Goal: Book appointment/travel/reservation

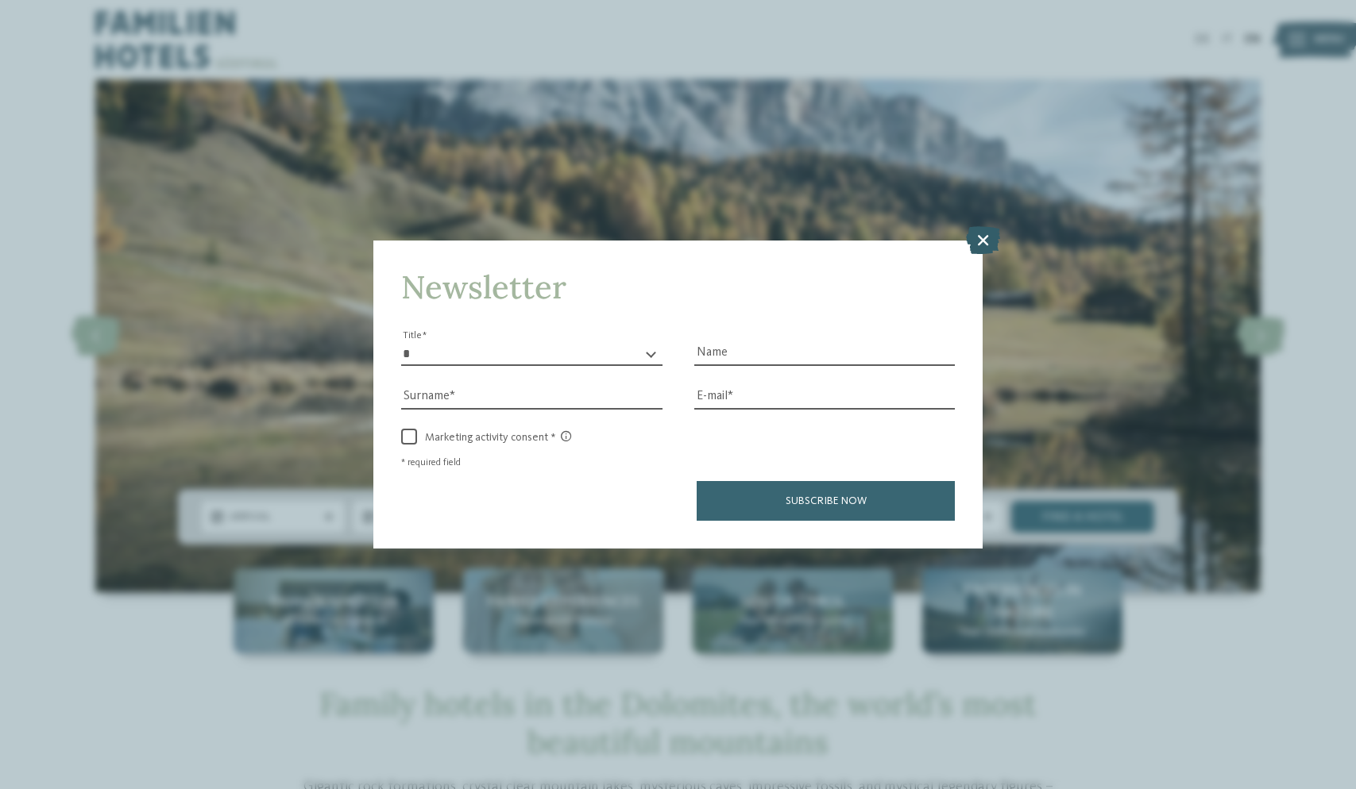
click at [983, 226] on icon at bounding box center [983, 240] width 34 height 28
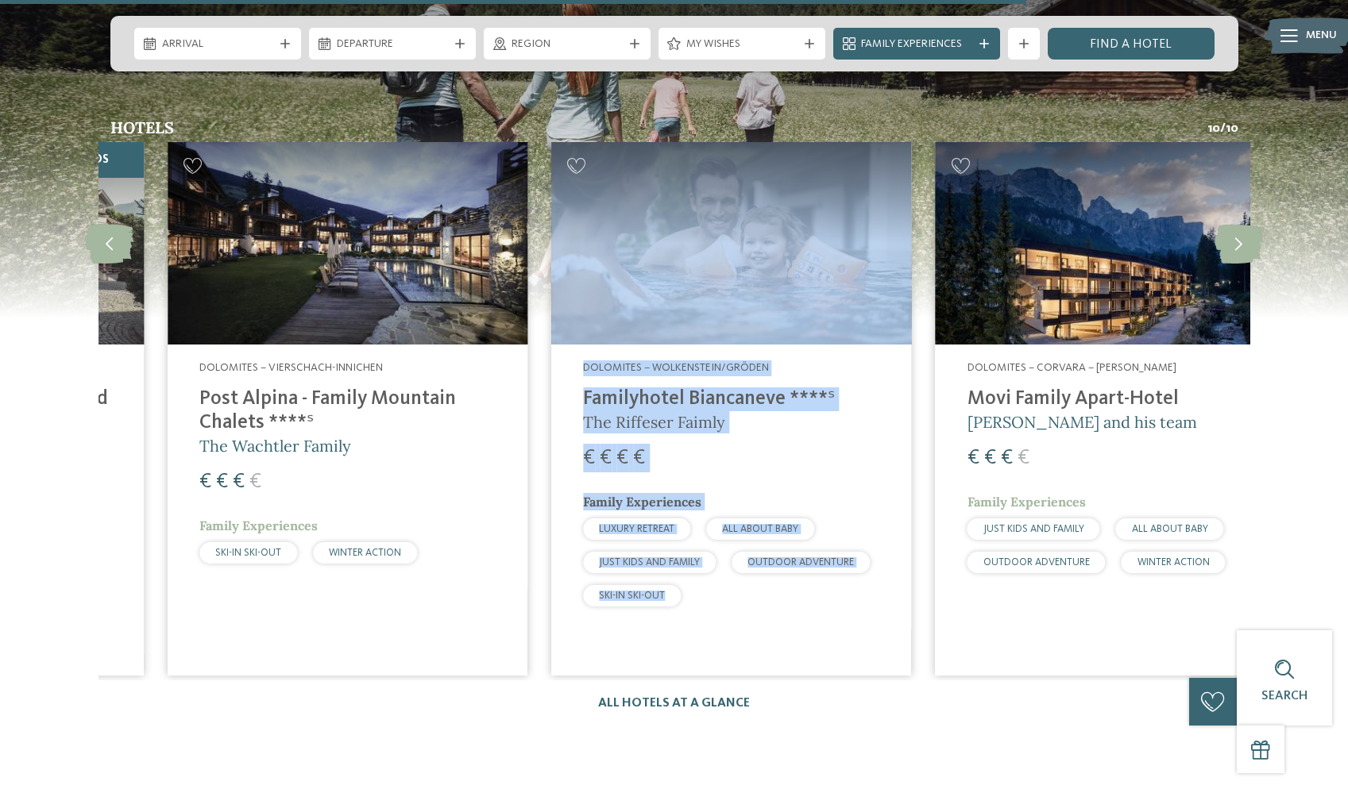
scroll to position [2456, 0]
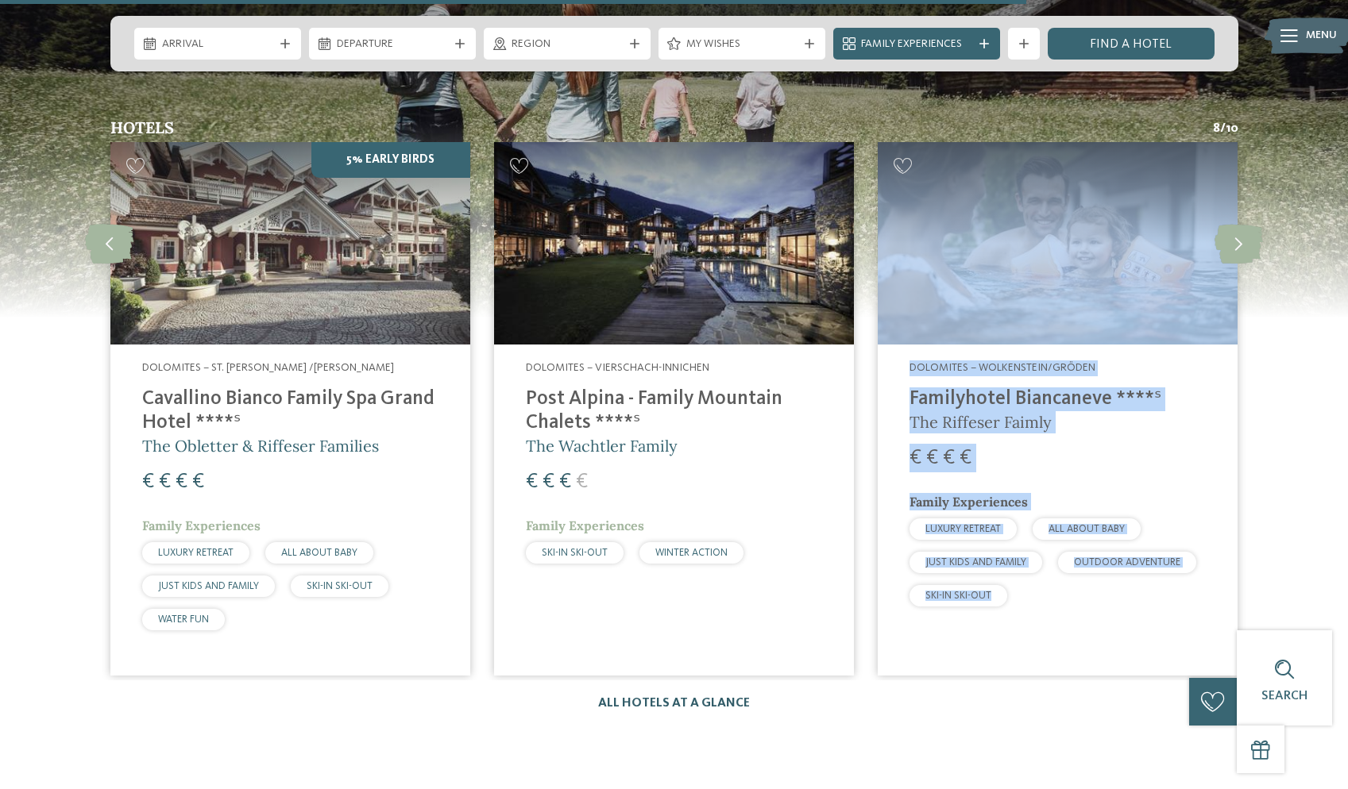
click at [715, 697] on link "All hotels at a glance" at bounding box center [674, 703] width 152 height 13
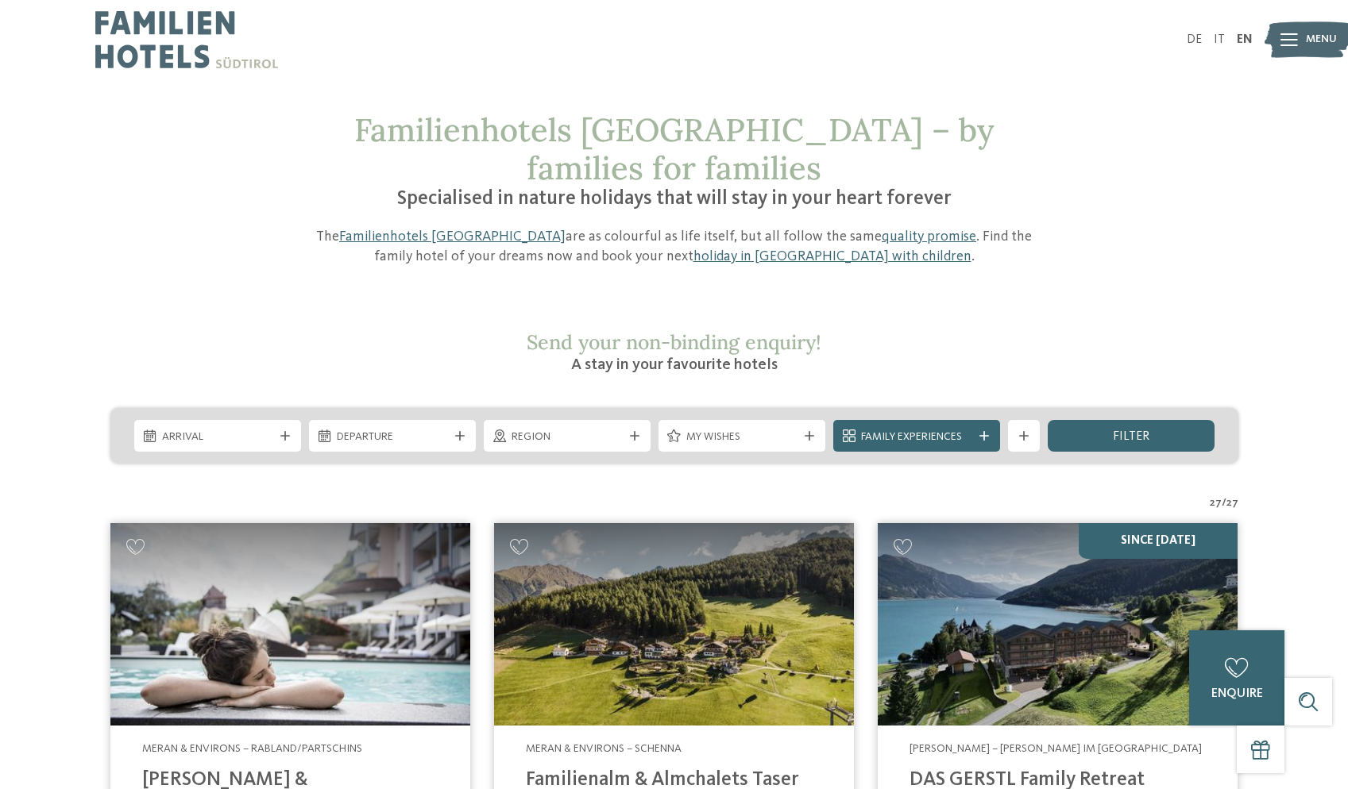
click at [242, 414] on div "Arrival Departure" at bounding box center [674, 436] width 1128 height 56
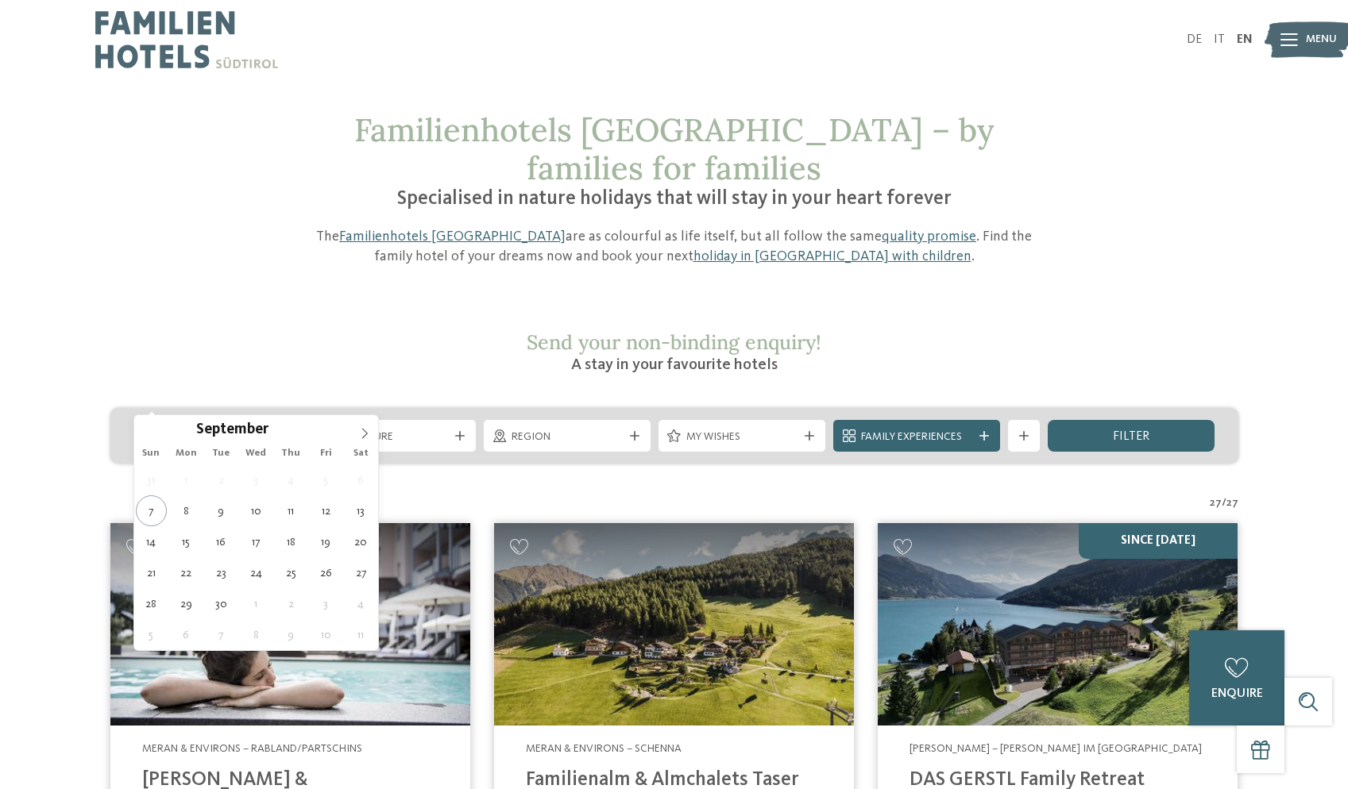
click at [249, 430] on span "Arrival" at bounding box center [217, 438] width 111 height 16
click at [362, 434] on icon at bounding box center [364, 433] width 11 height 11
type div "22.12.2025"
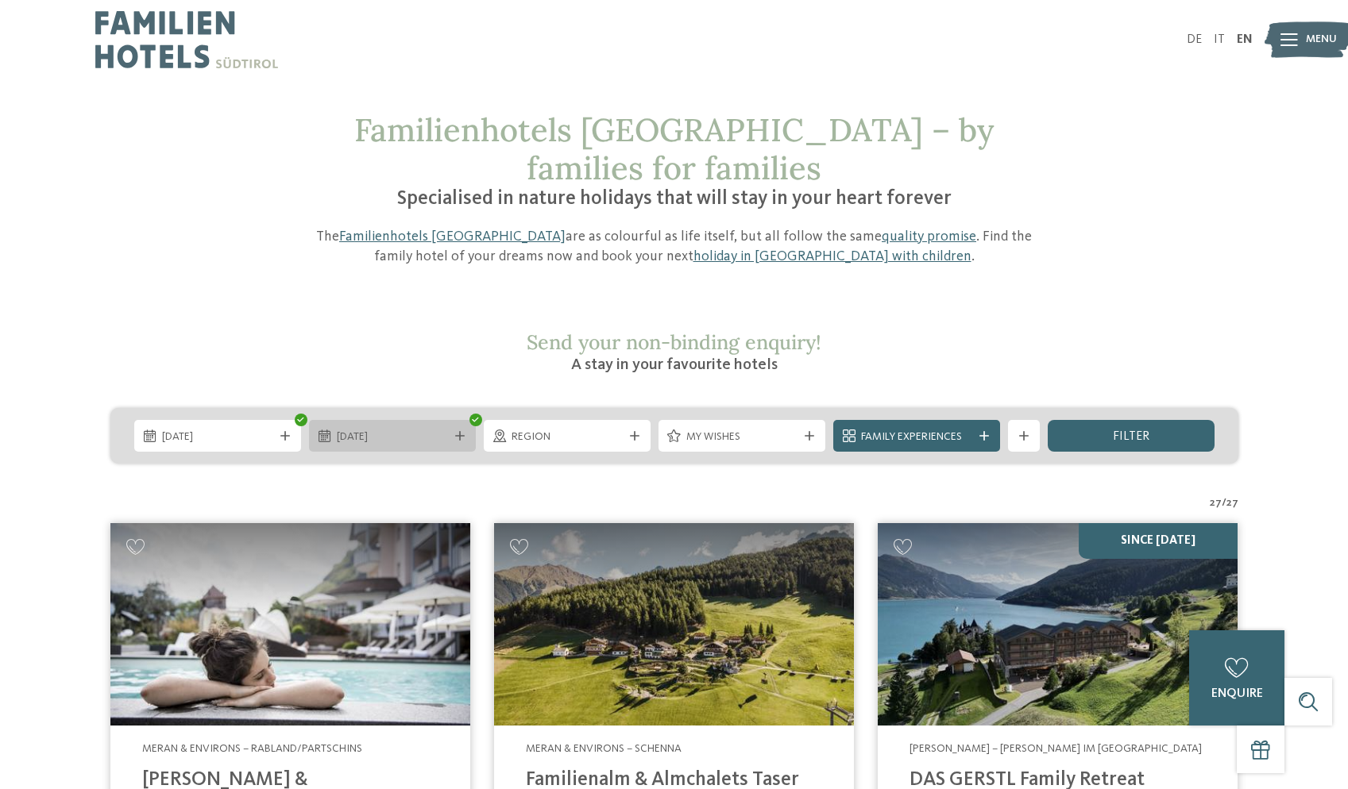
click at [384, 430] on span "22.12.2025" at bounding box center [392, 438] width 111 height 16
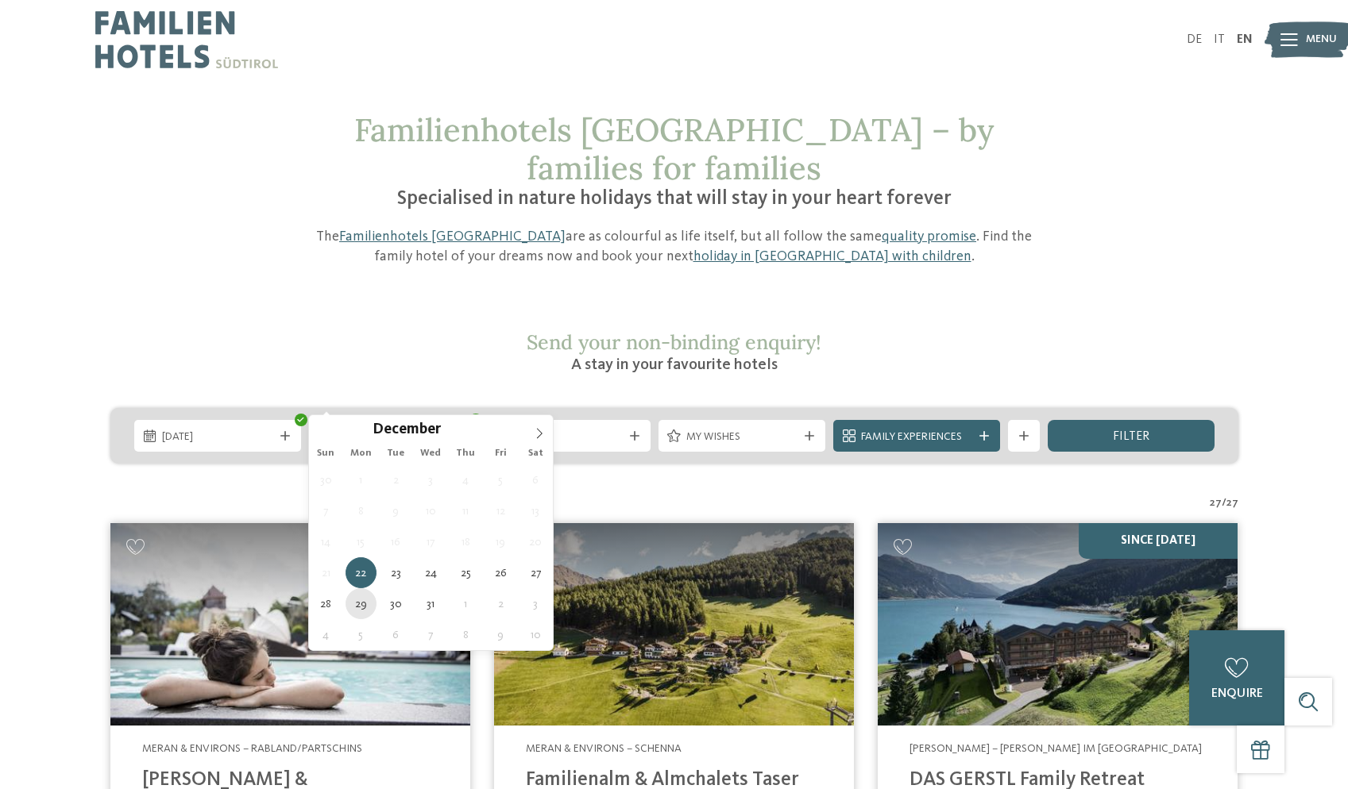
type div "29.12.2025"
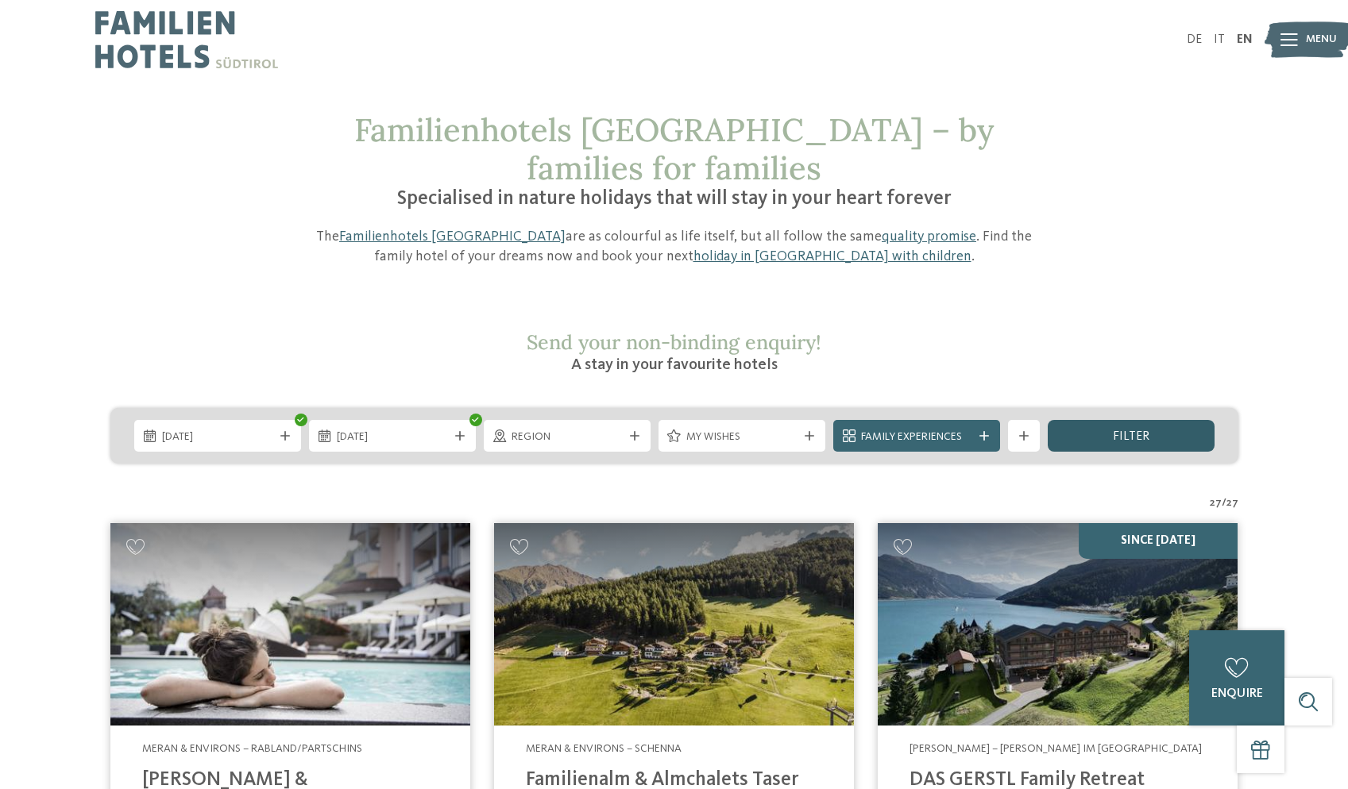
click at [1086, 420] on div "filter" at bounding box center [1130, 436] width 167 height 32
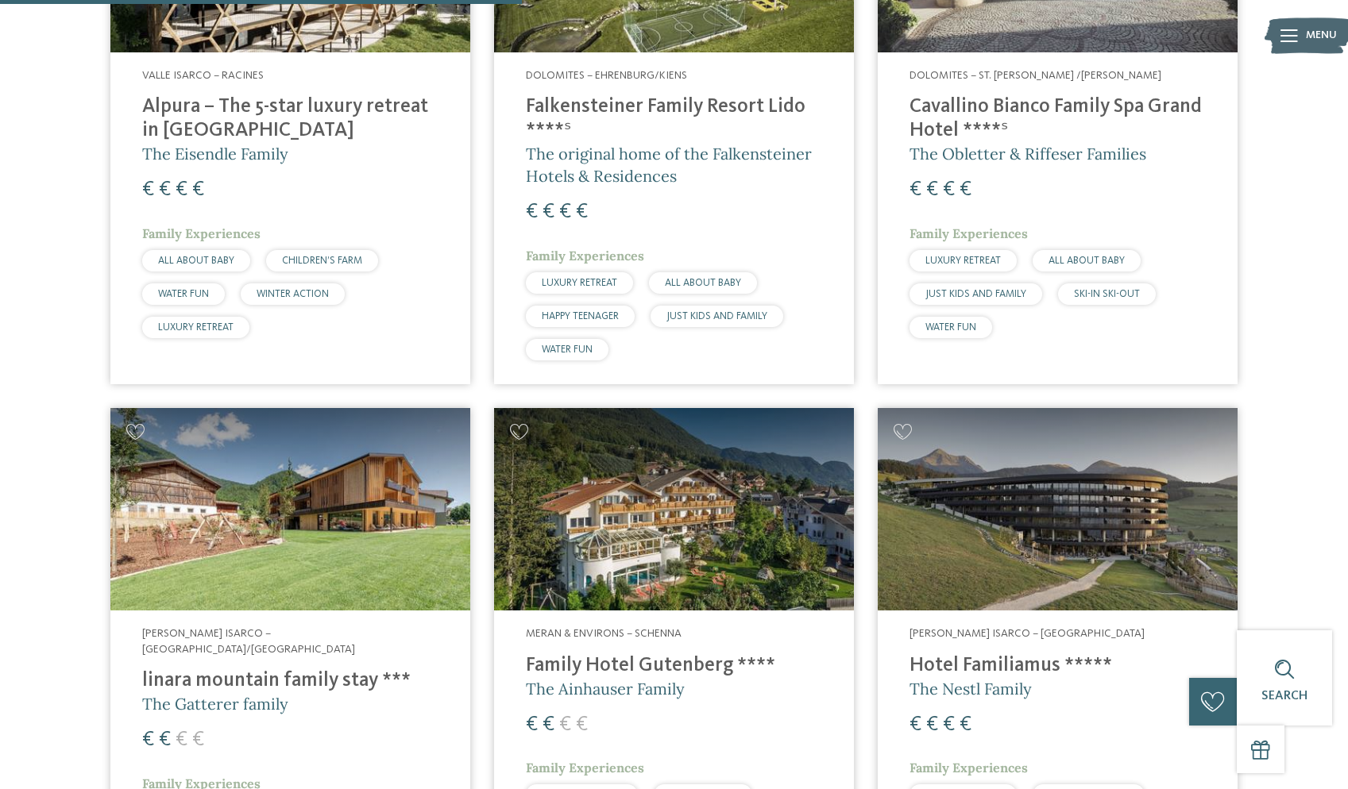
scroll to position [1284, 0]
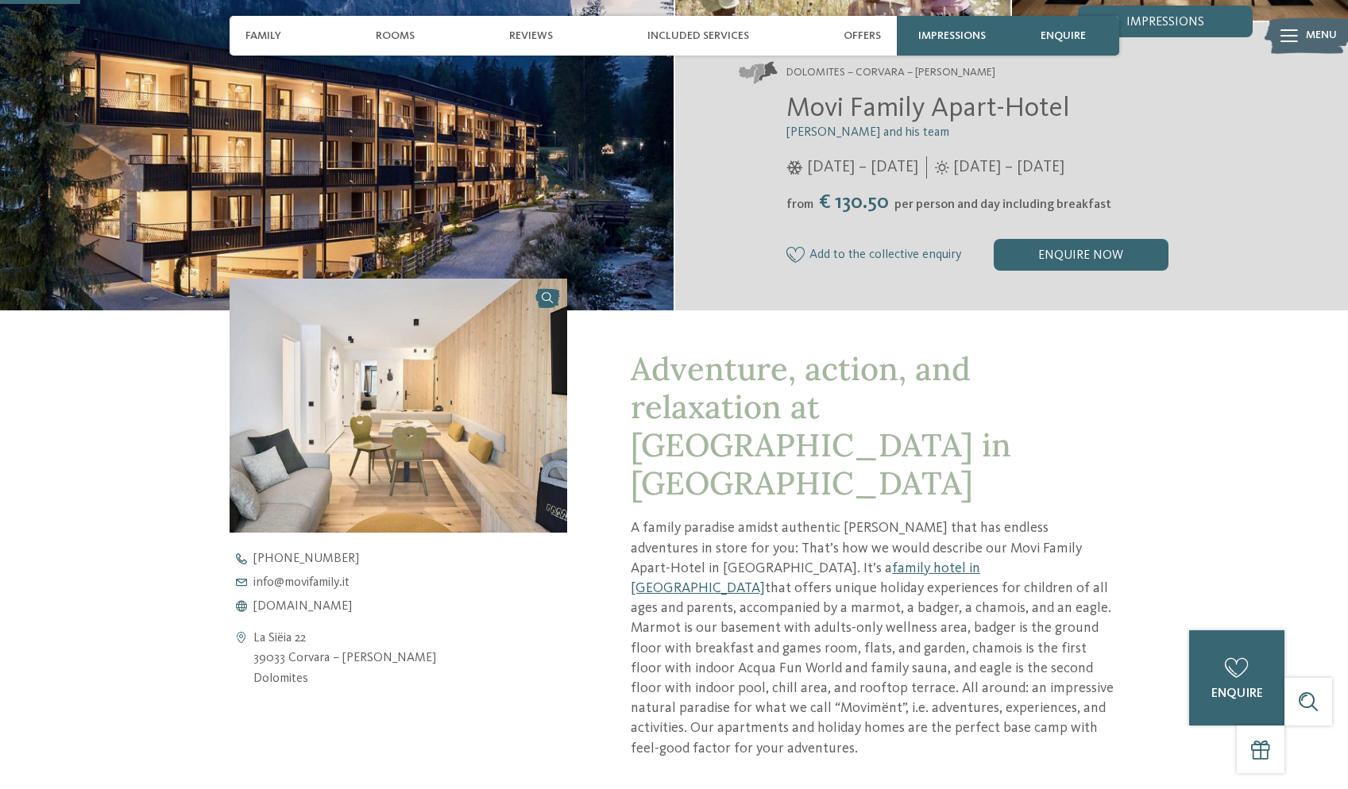
scroll to position [276, 0]
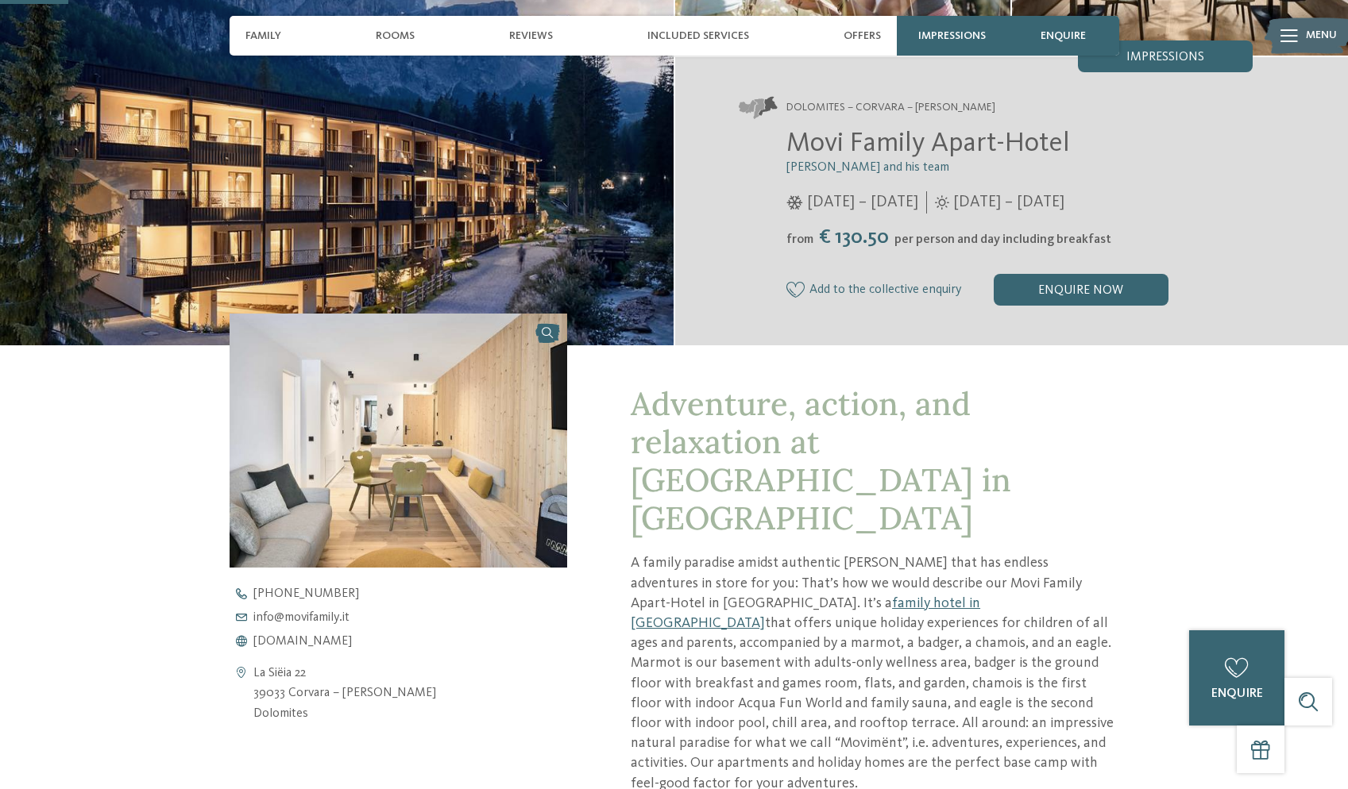
click at [515, 418] on img at bounding box center [398, 440] width 338 height 253
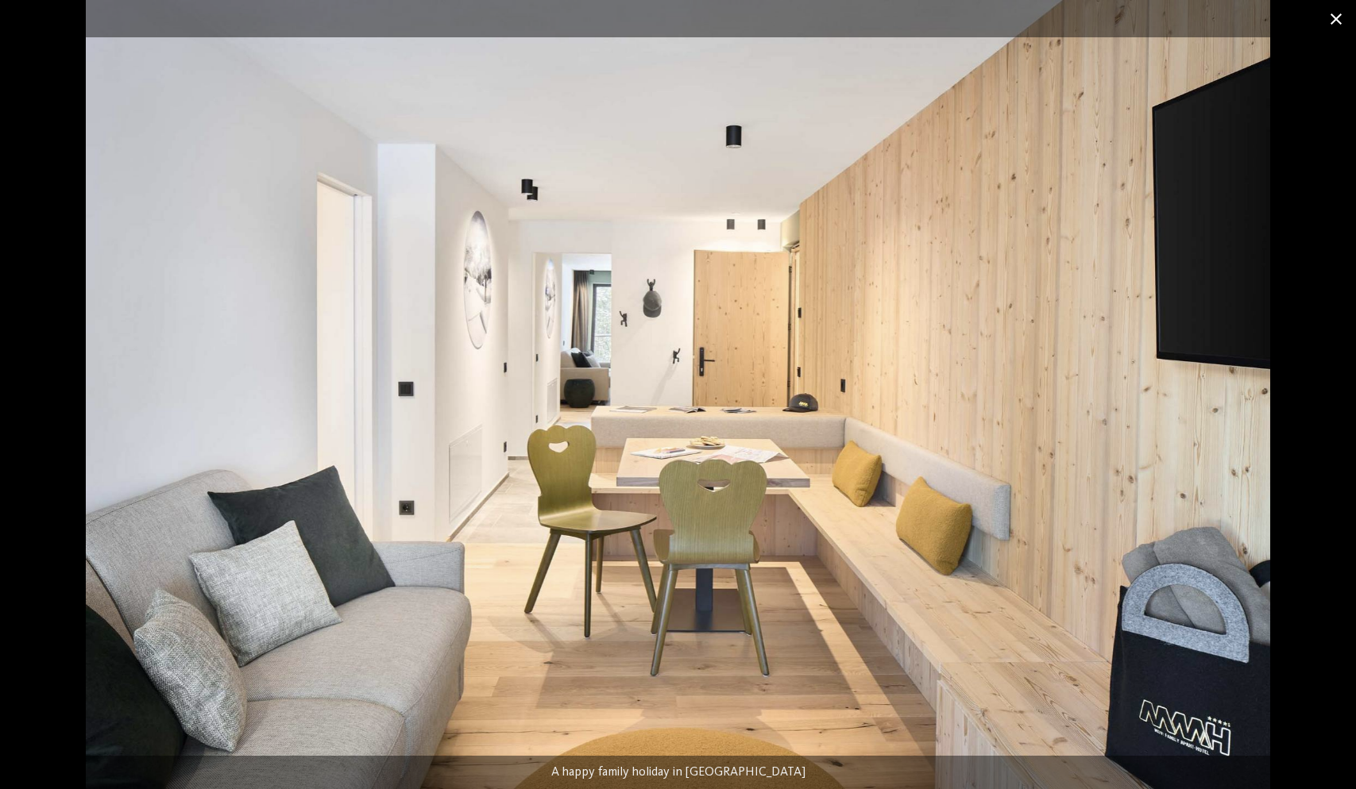
click at [1329, 23] on span at bounding box center [1336, 18] width 40 height 37
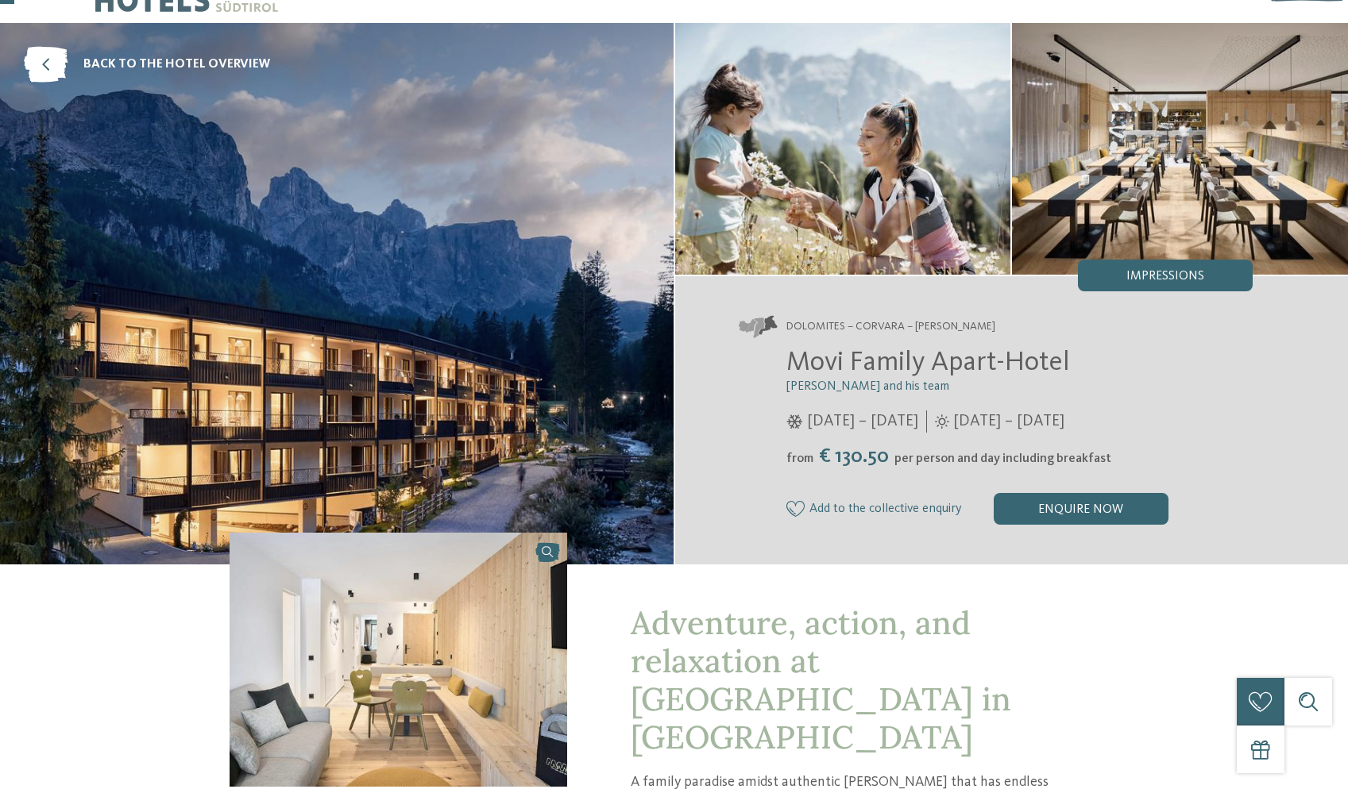
scroll to position [67, 0]
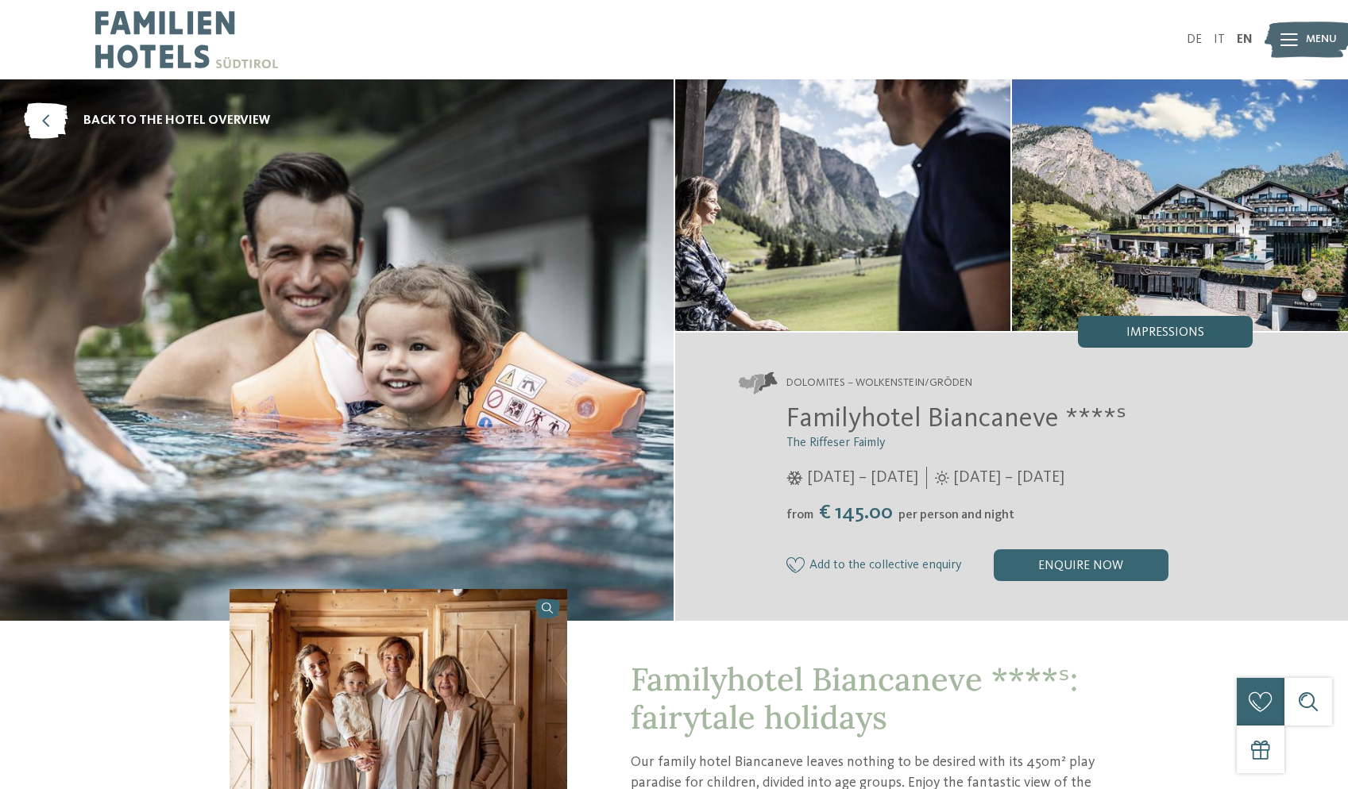
click at [1167, 333] on span "Impressions" at bounding box center [1165, 332] width 78 height 13
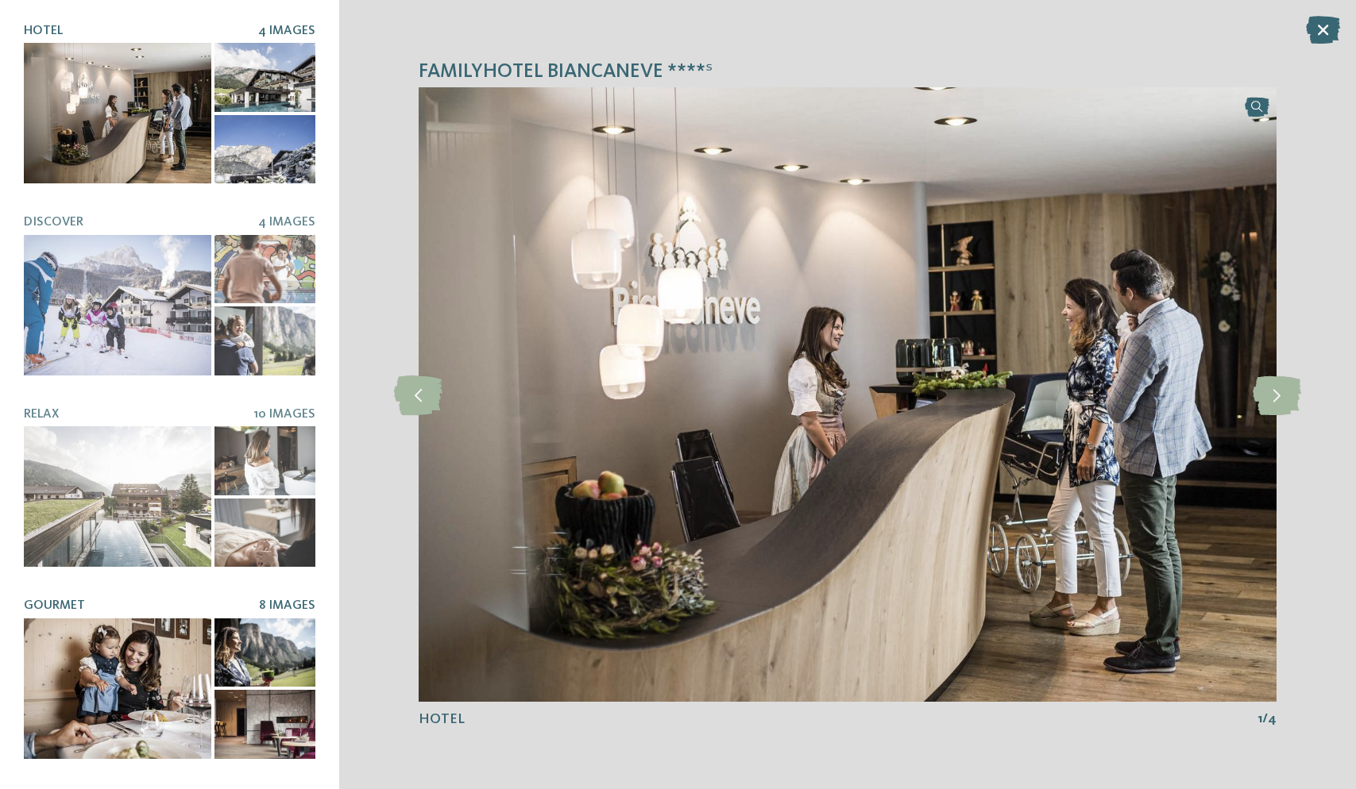
click at [175, 666] on div at bounding box center [117, 689] width 187 height 141
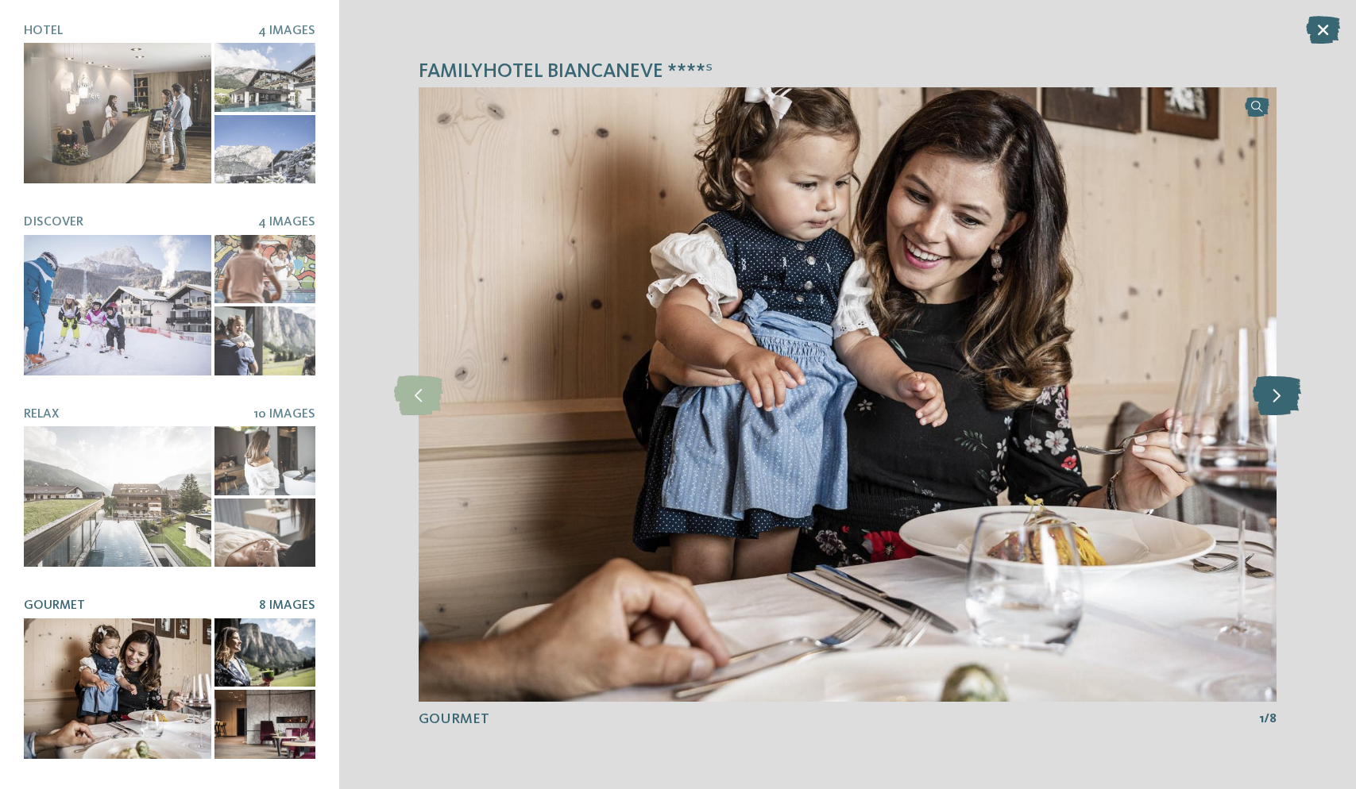
click at [1271, 392] on icon at bounding box center [1276, 395] width 48 height 40
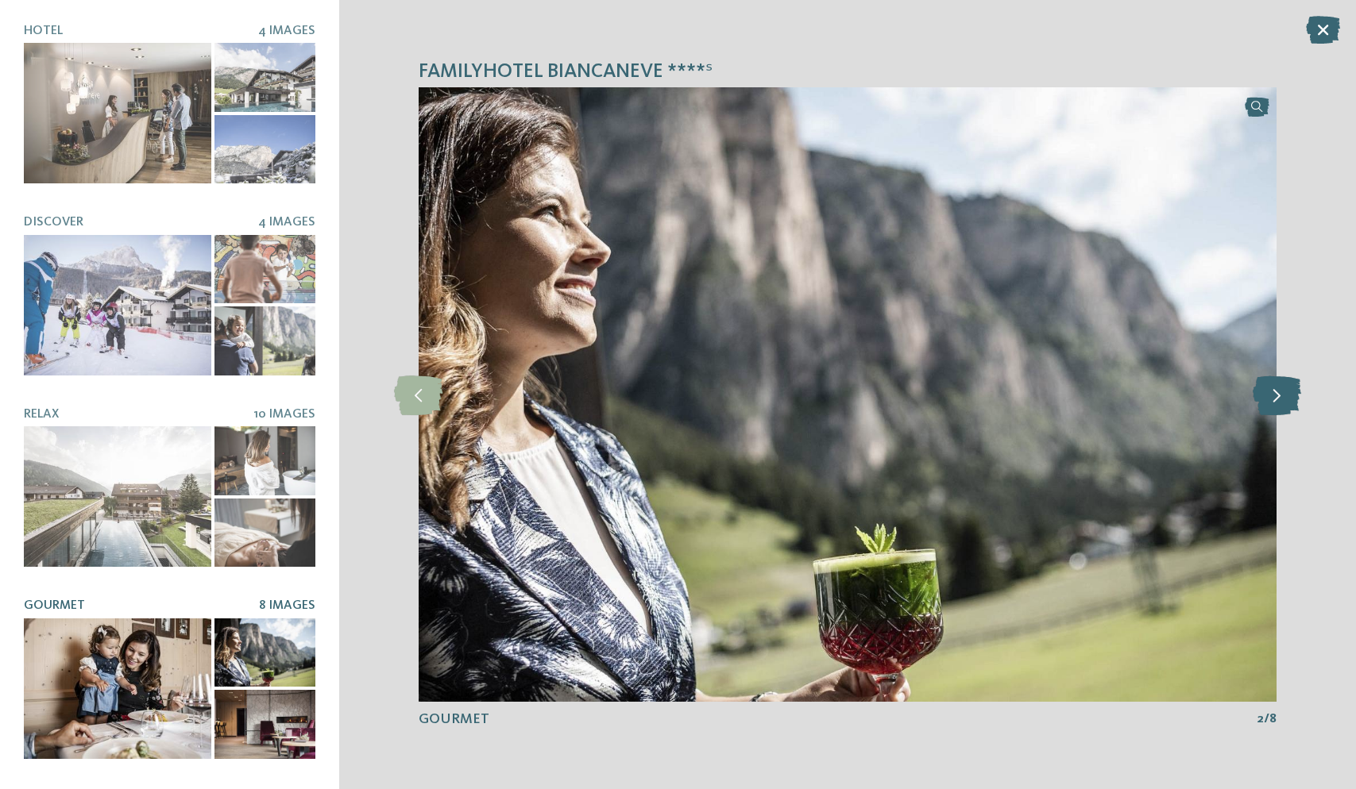
click at [1271, 392] on icon at bounding box center [1276, 395] width 48 height 40
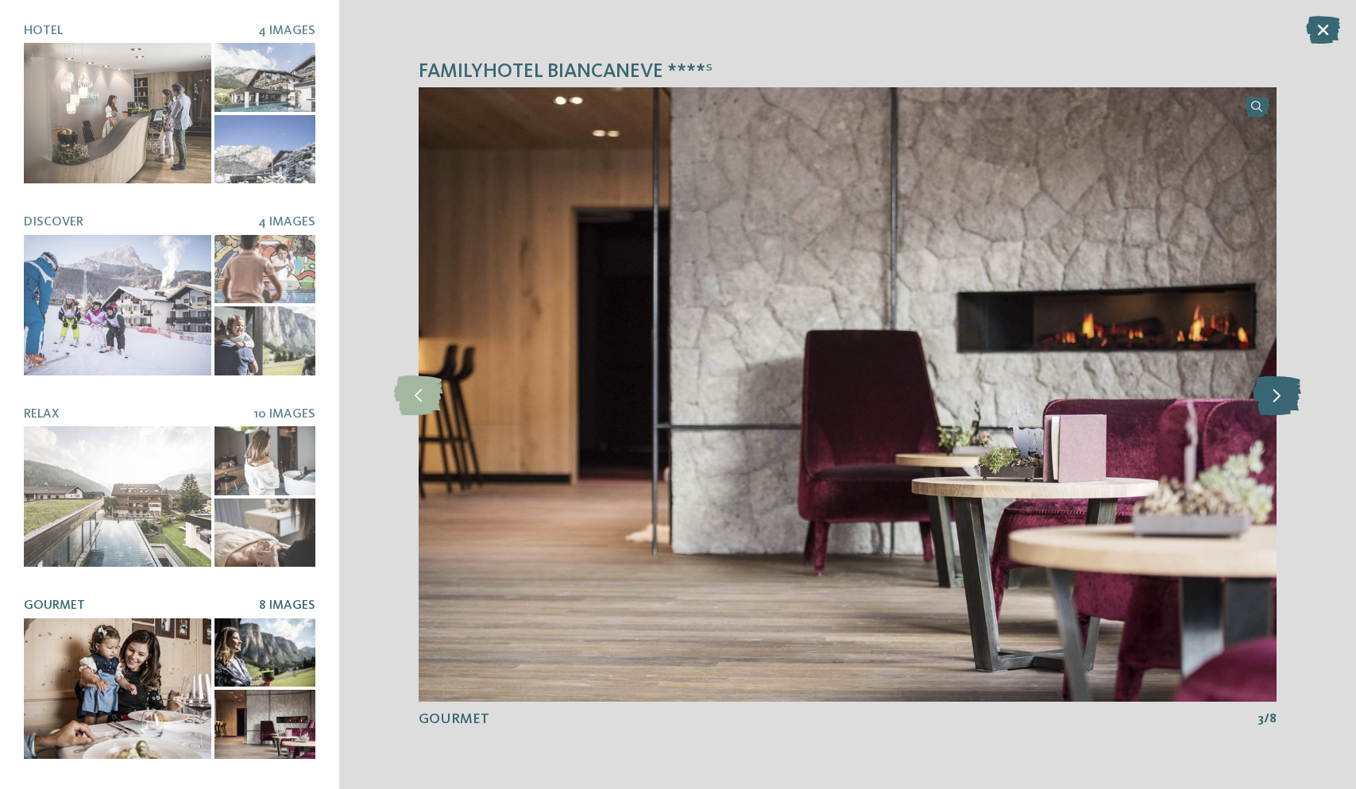
click at [1271, 392] on icon at bounding box center [1276, 395] width 48 height 40
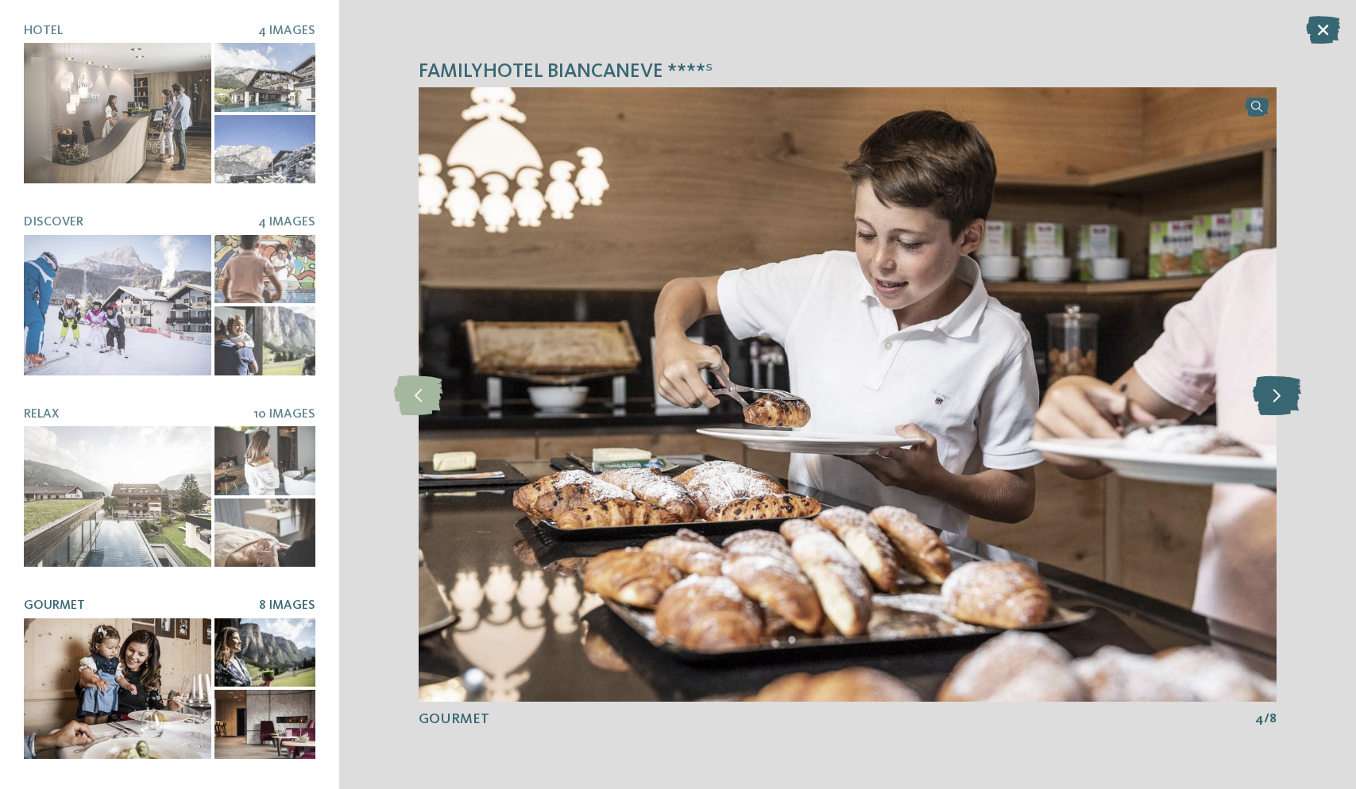
click at [1271, 392] on icon at bounding box center [1276, 395] width 48 height 40
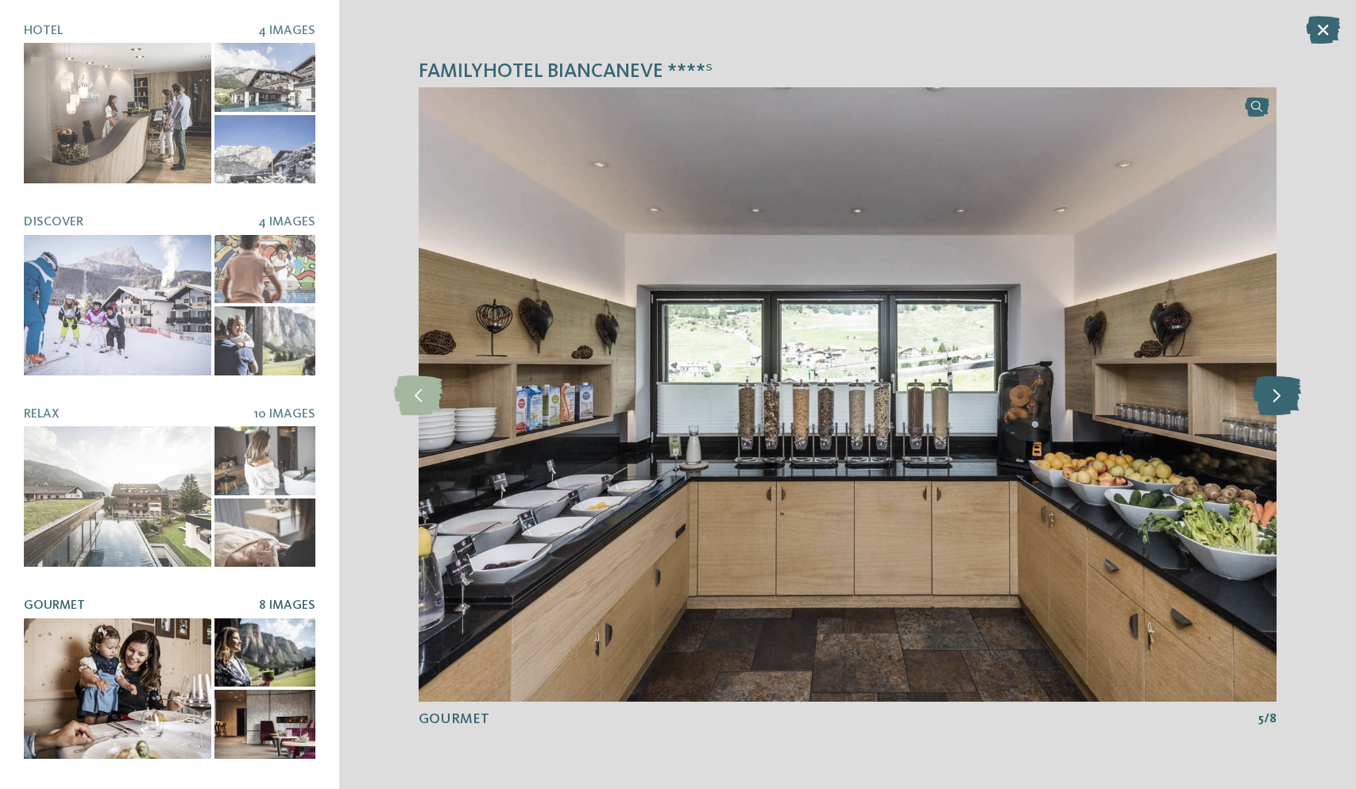
click at [1271, 392] on icon at bounding box center [1276, 395] width 48 height 40
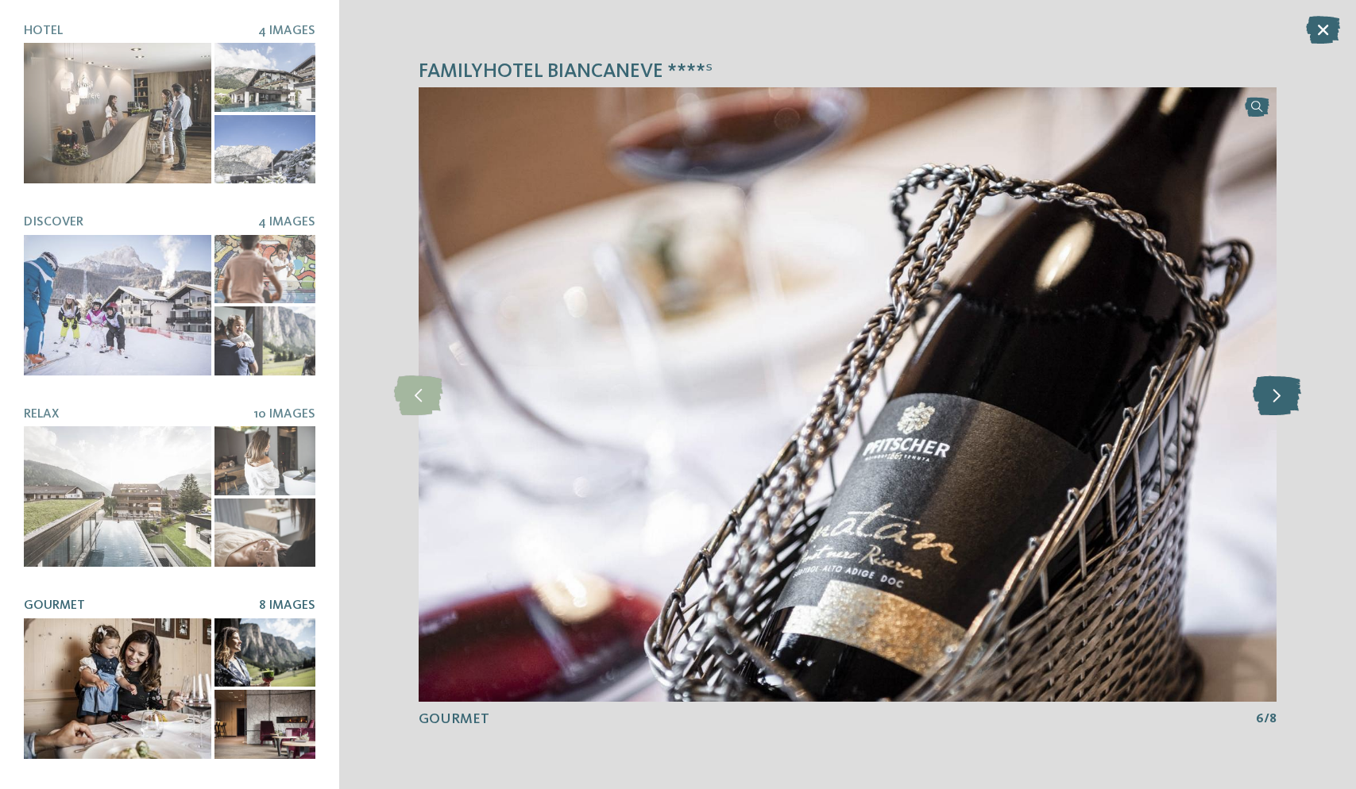
click at [1271, 392] on icon at bounding box center [1276, 395] width 48 height 40
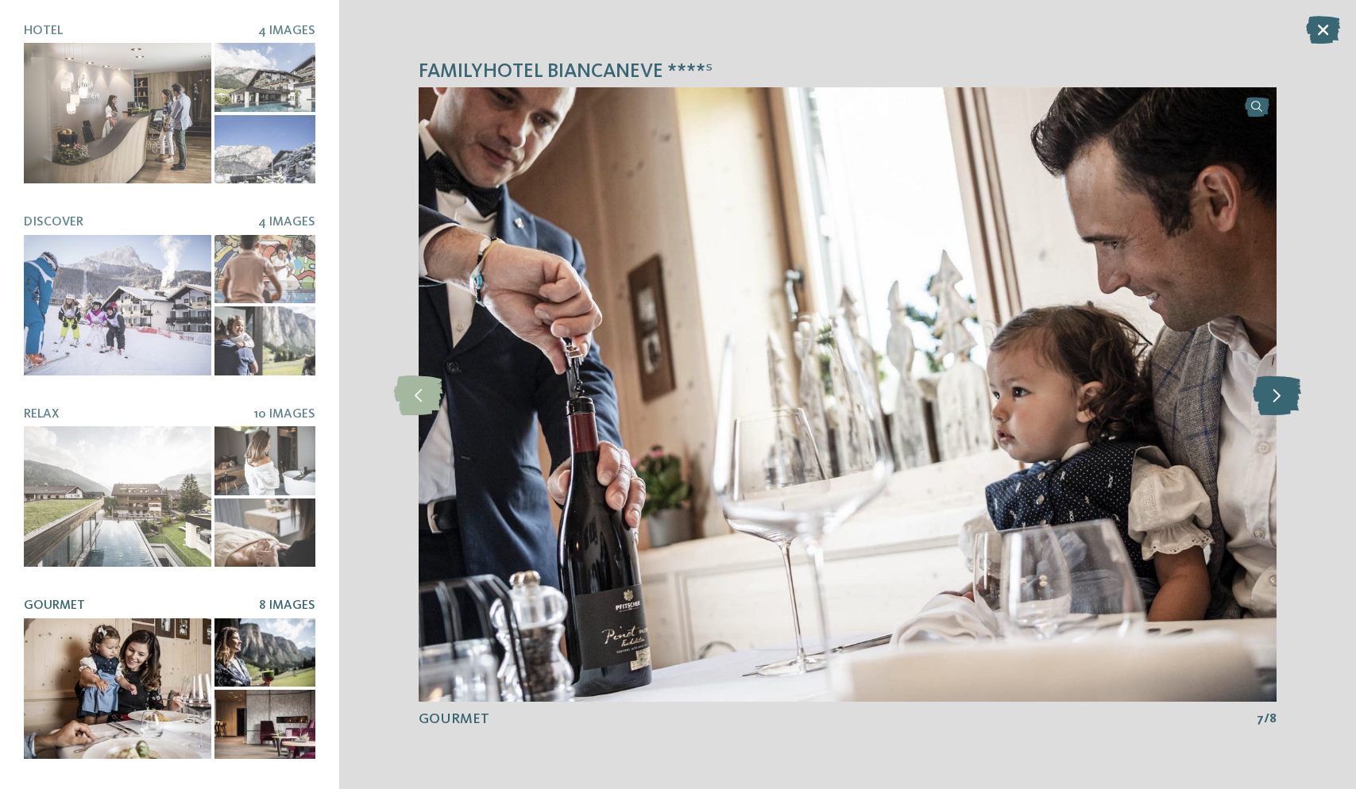
click at [1271, 392] on icon at bounding box center [1276, 395] width 48 height 40
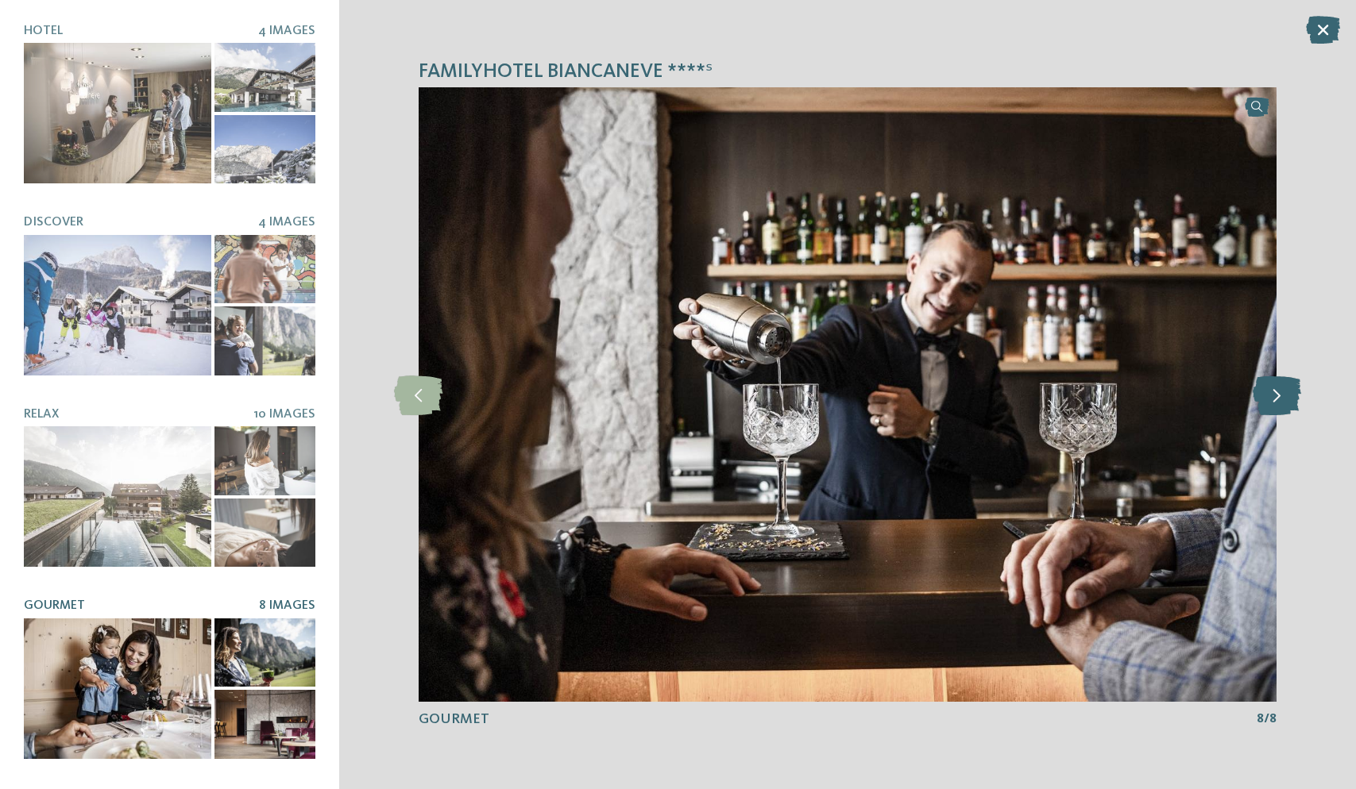
click at [1271, 392] on icon at bounding box center [1276, 395] width 48 height 40
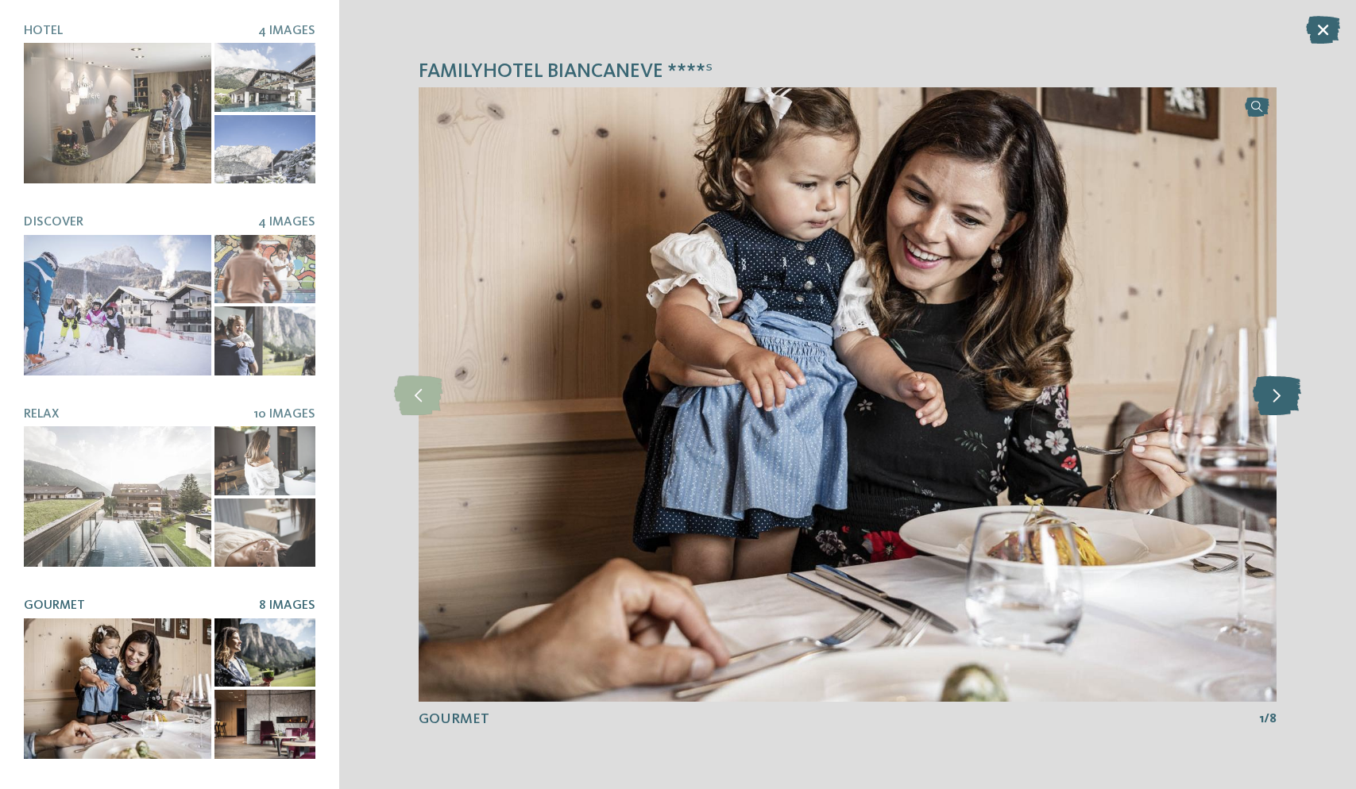
click at [1271, 392] on icon at bounding box center [1276, 395] width 48 height 40
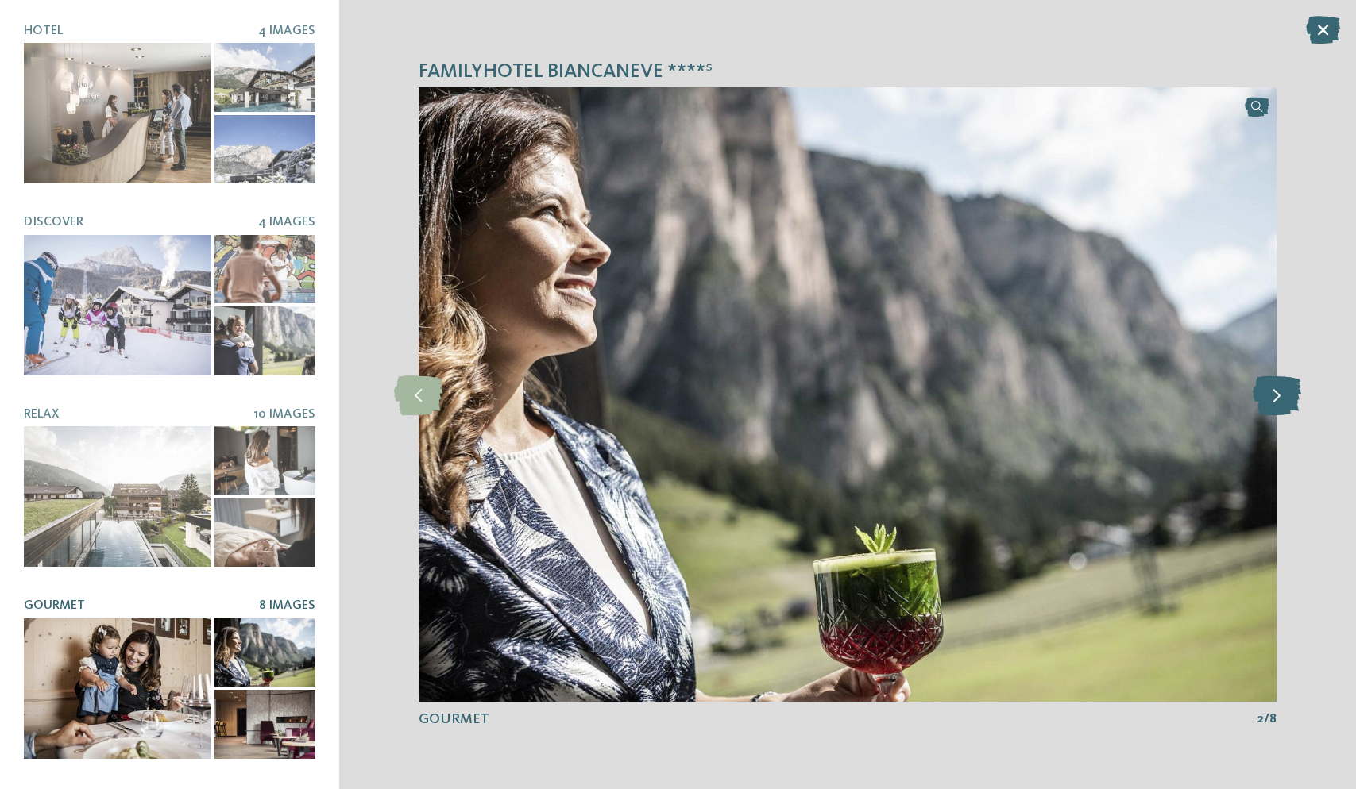
click at [1271, 392] on icon at bounding box center [1276, 395] width 48 height 40
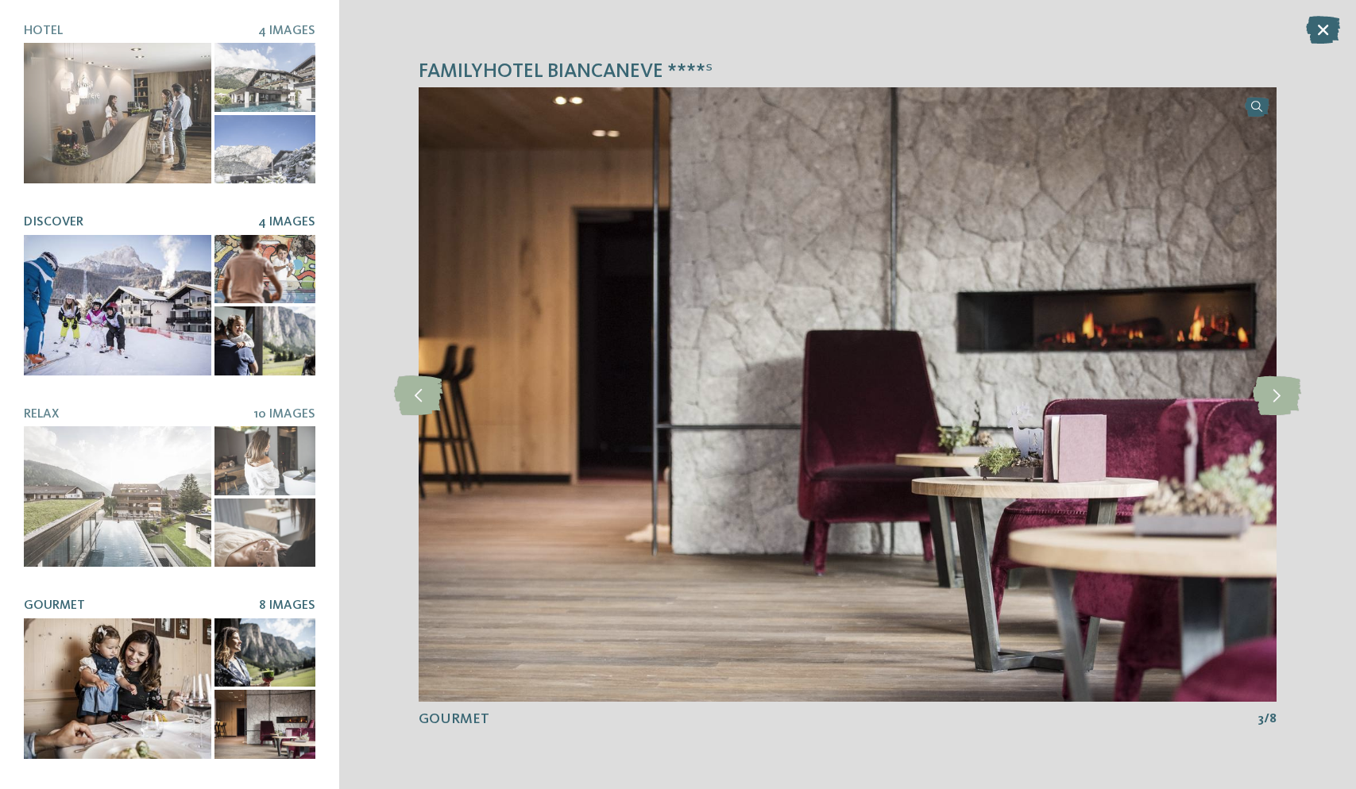
click at [170, 298] on div at bounding box center [117, 305] width 187 height 141
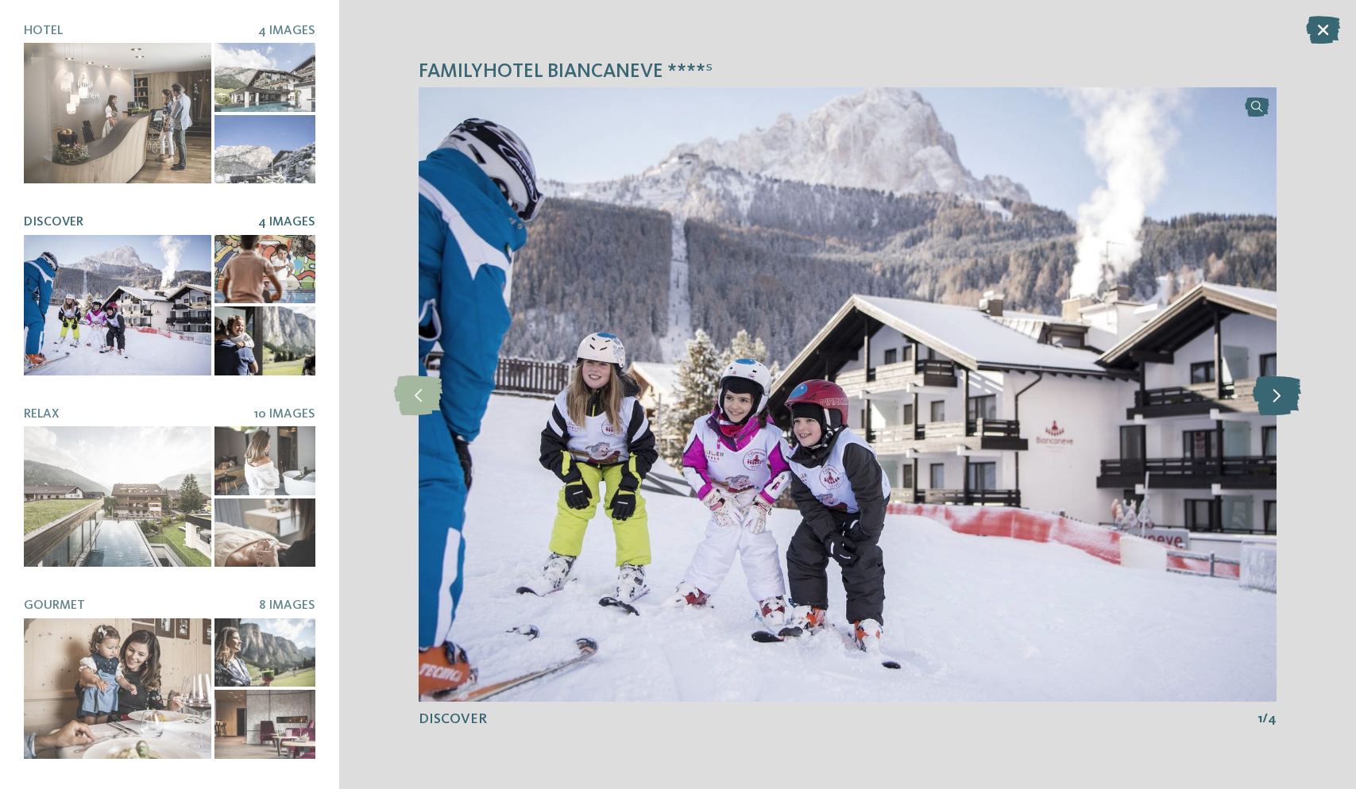
click at [1263, 397] on icon at bounding box center [1276, 395] width 48 height 40
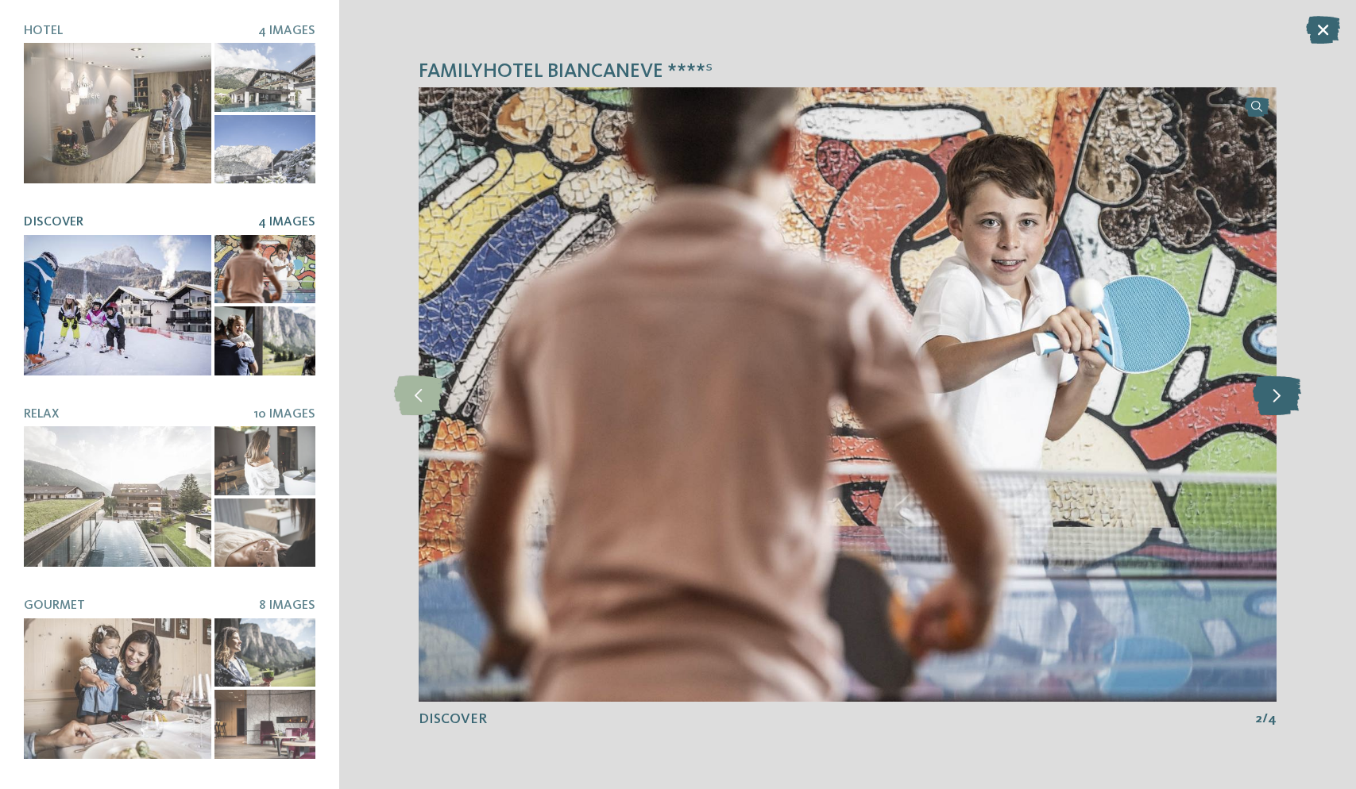
click at [1263, 397] on icon at bounding box center [1276, 395] width 48 height 40
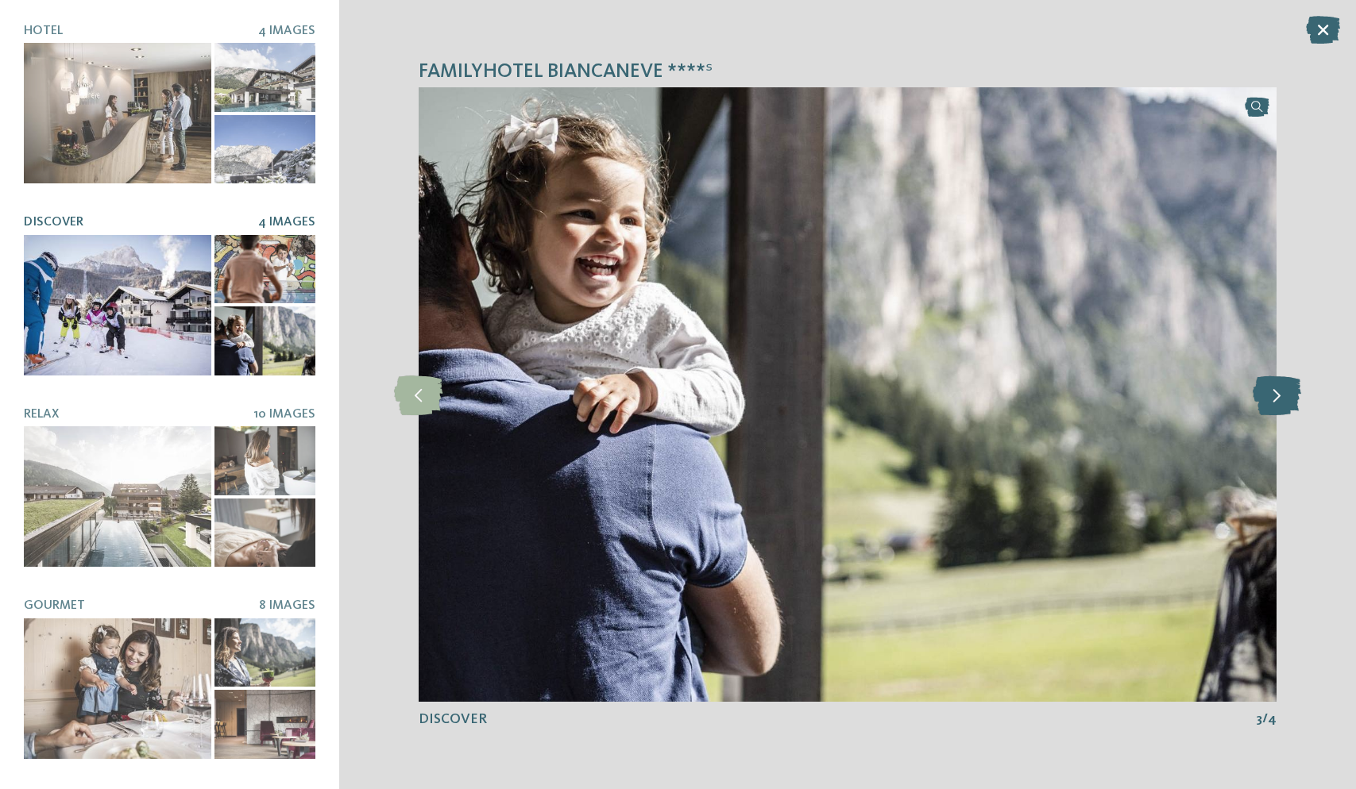
click at [1263, 397] on icon at bounding box center [1276, 395] width 48 height 40
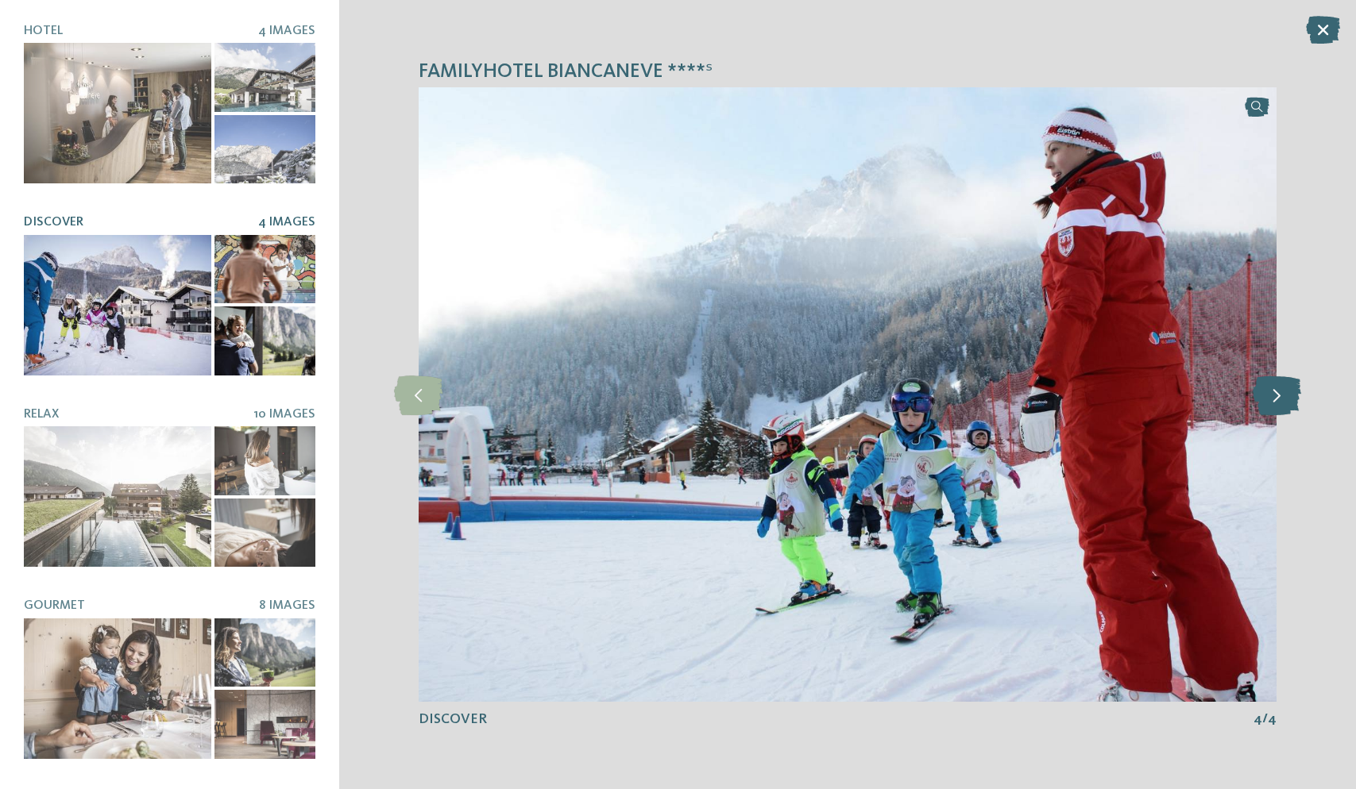
click at [1263, 397] on icon at bounding box center [1276, 395] width 48 height 40
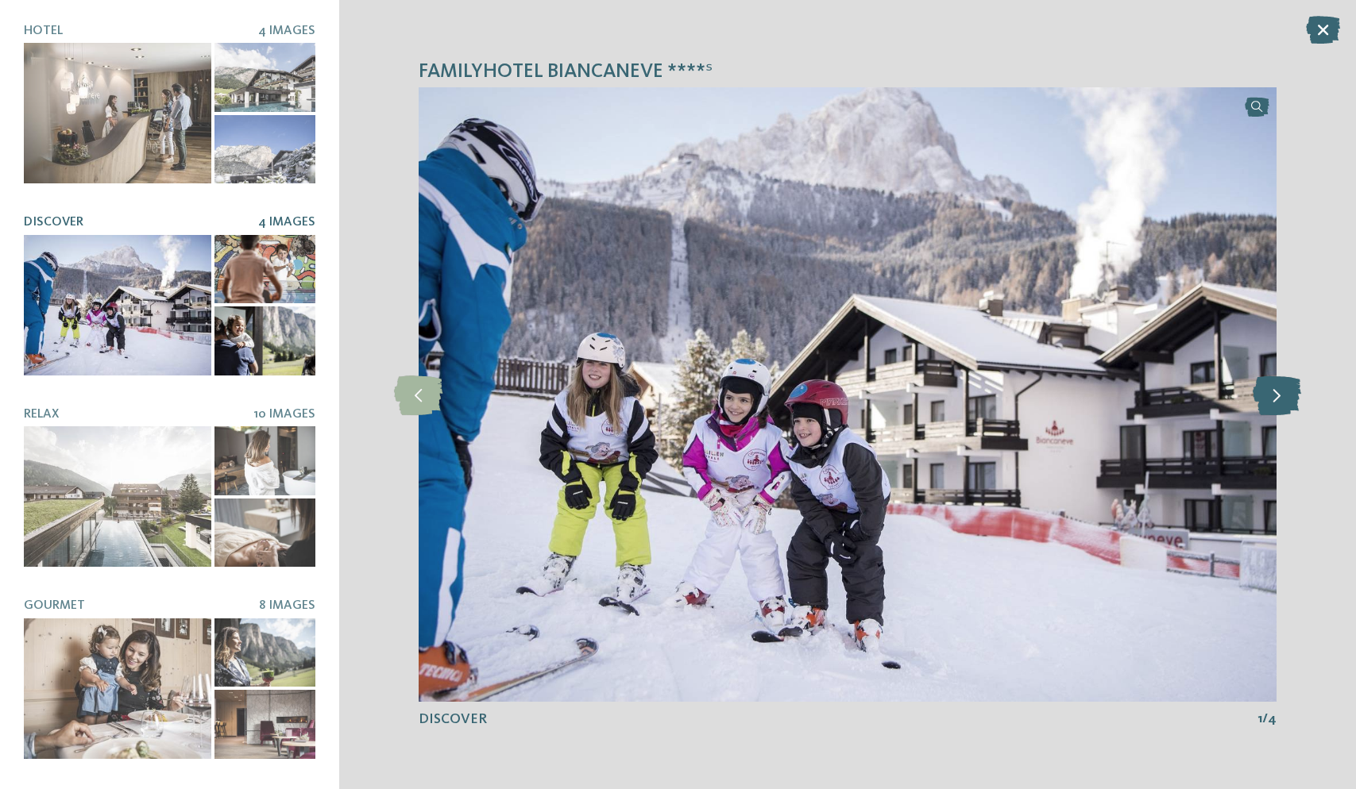
click at [1263, 397] on icon at bounding box center [1276, 395] width 48 height 40
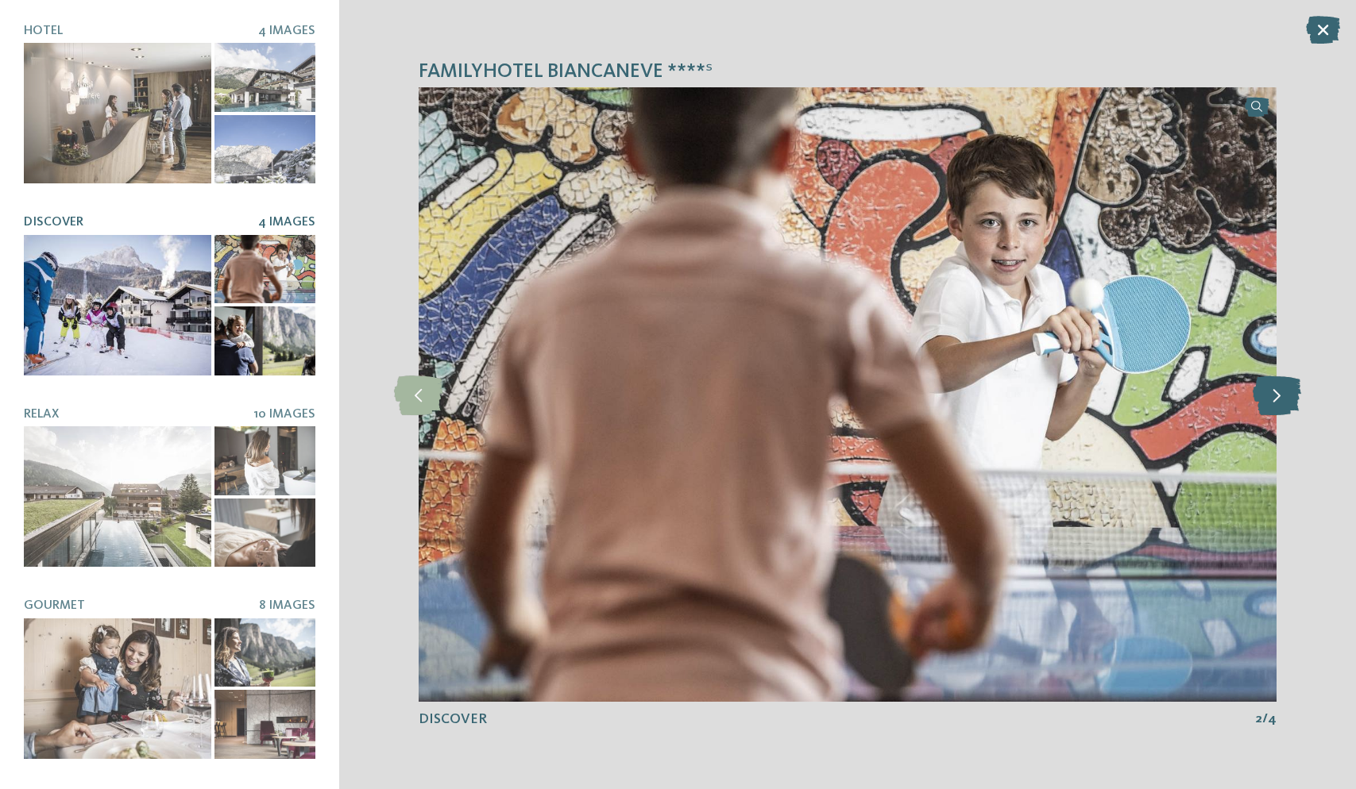
click at [1263, 397] on icon at bounding box center [1276, 395] width 48 height 40
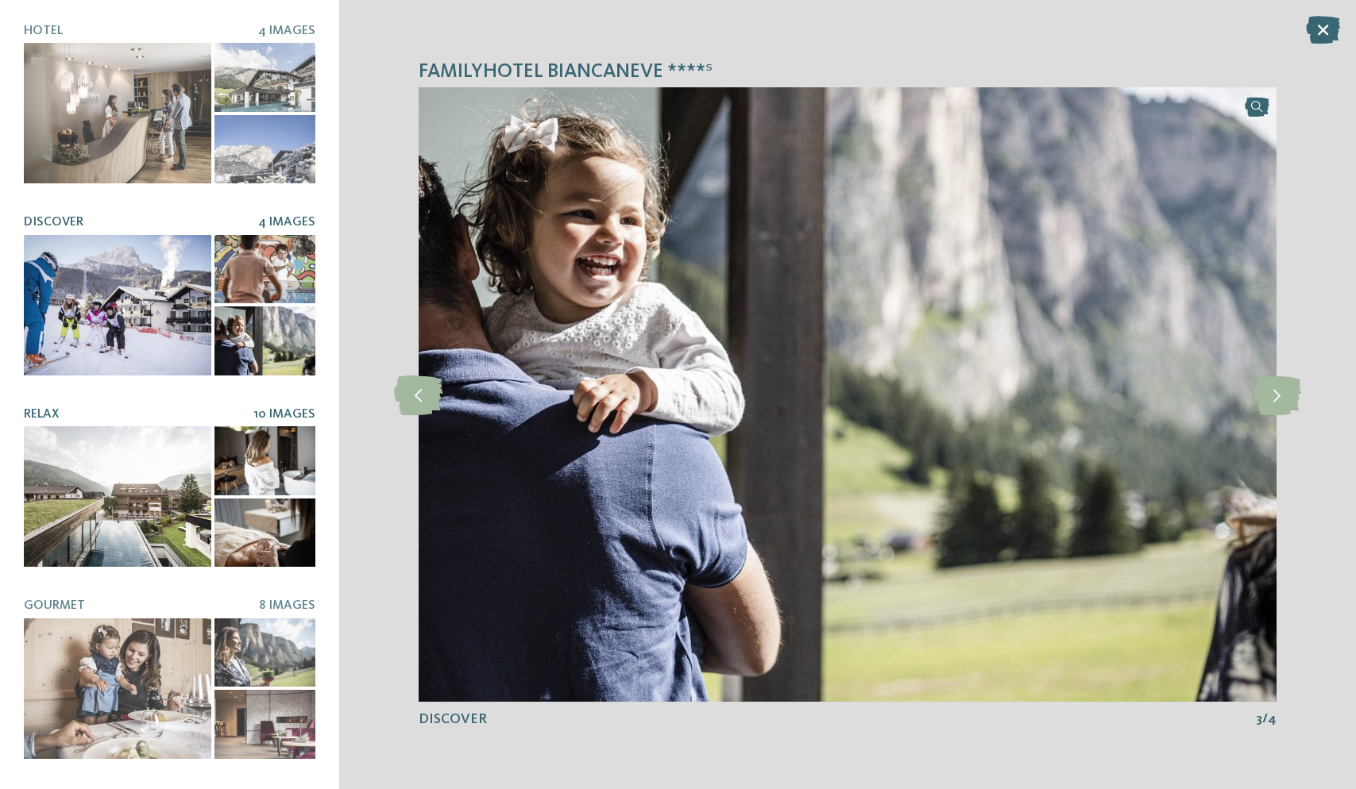
click at [150, 511] on div at bounding box center [117, 496] width 187 height 141
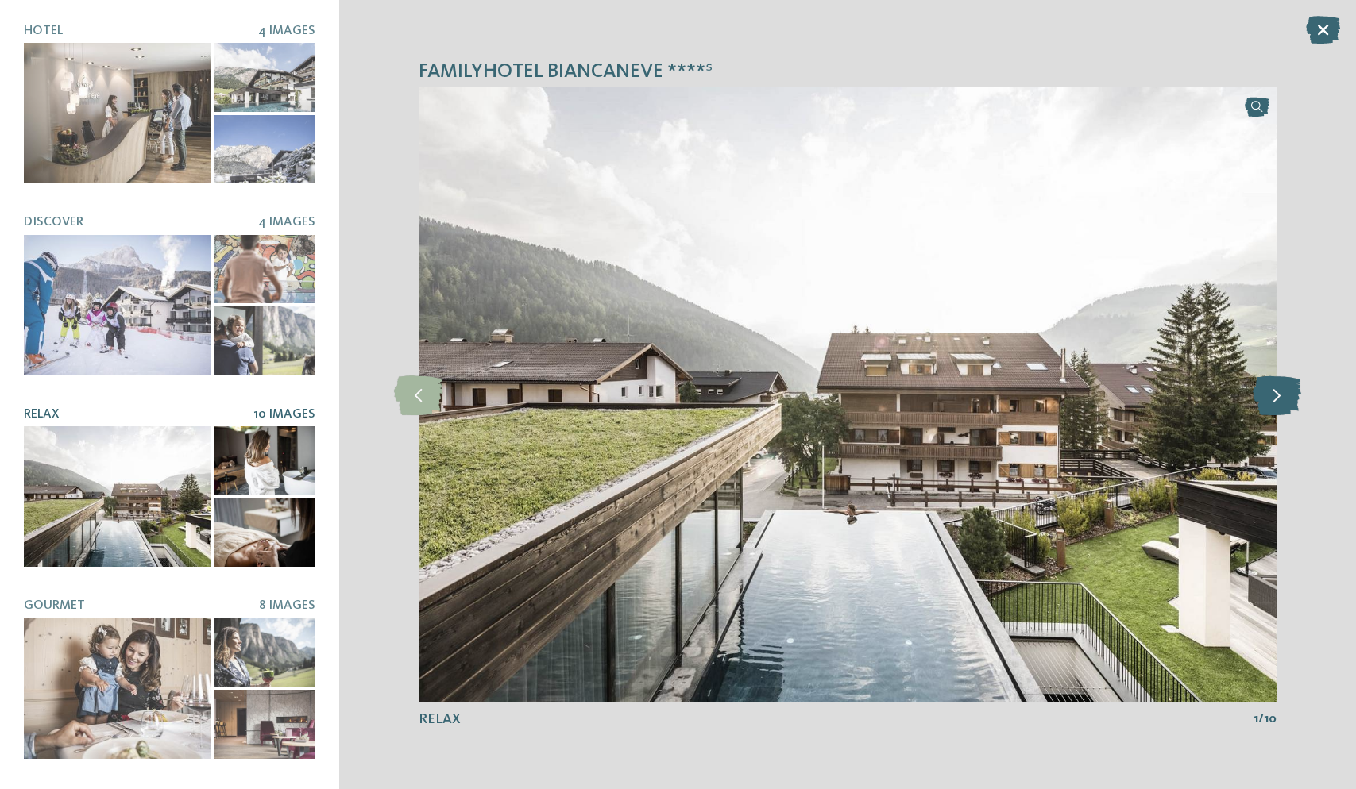
click at [1281, 392] on icon at bounding box center [1276, 395] width 48 height 40
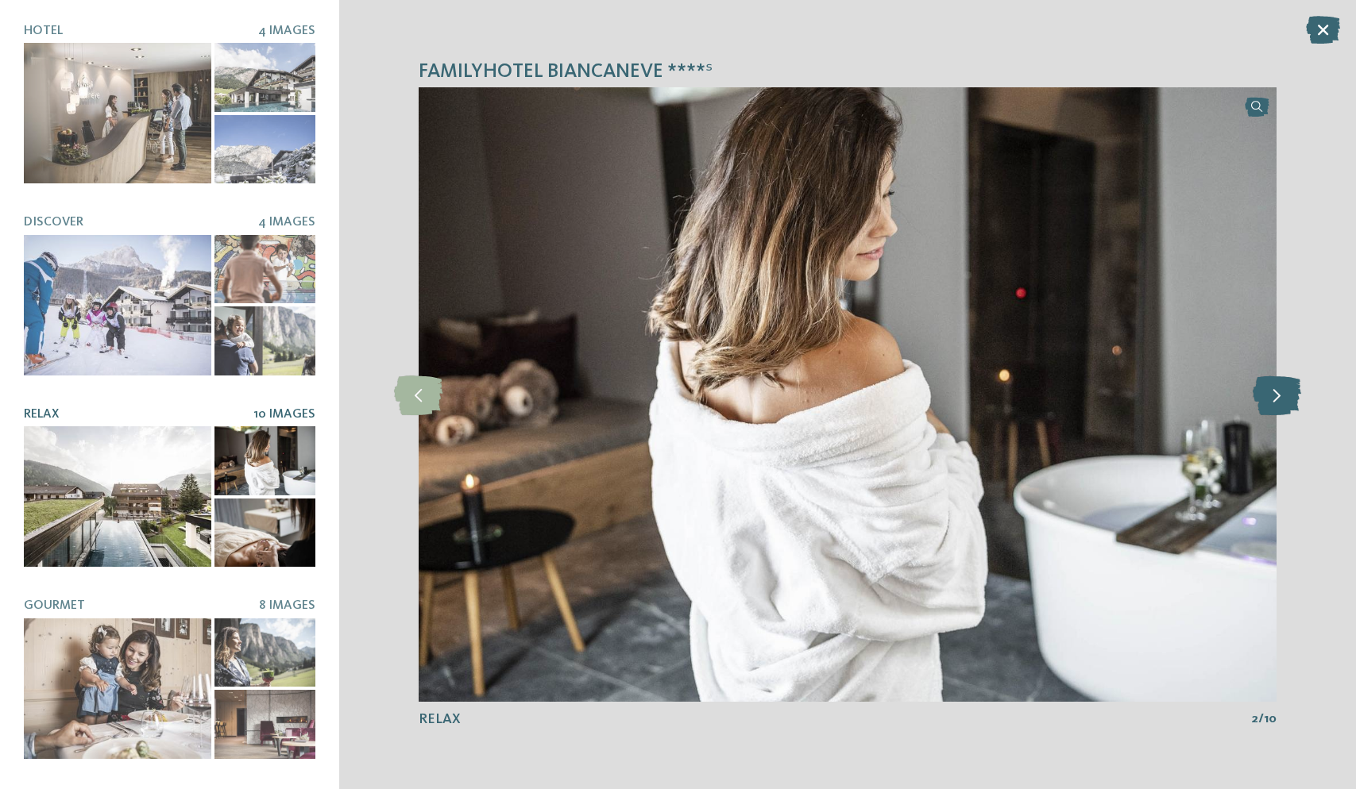
click at [1281, 392] on icon at bounding box center [1276, 395] width 48 height 40
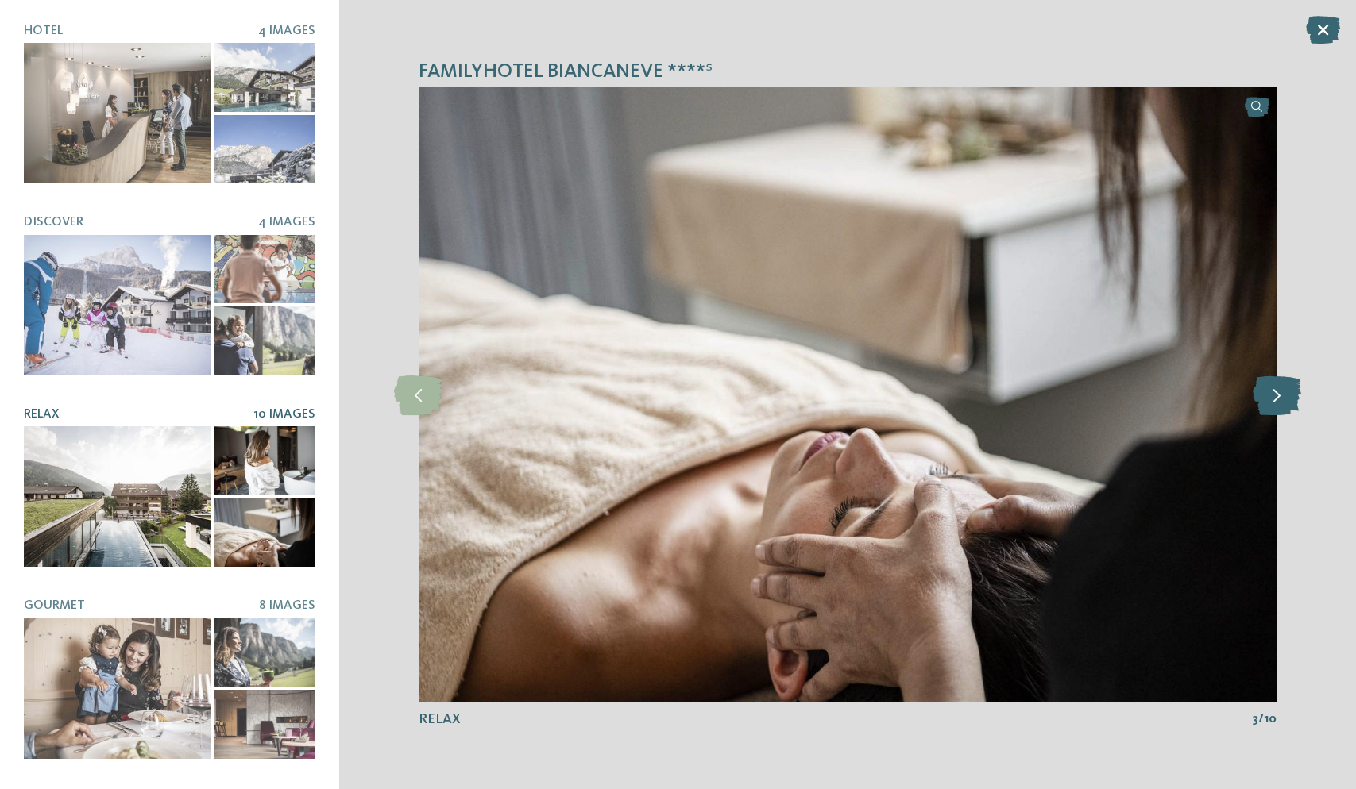
click at [1281, 392] on icon at bounding box center [1276, 395] width 48 height 40
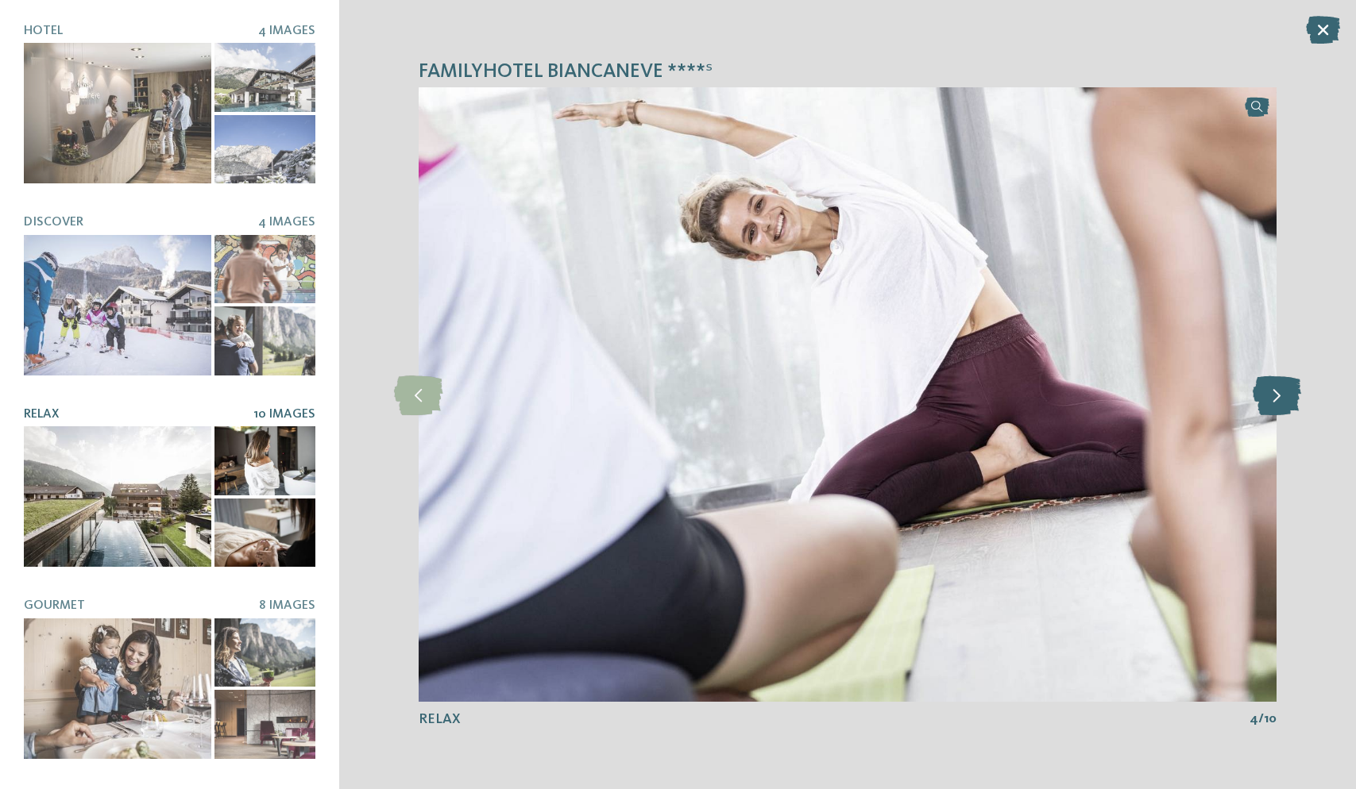
click at [1281, 392] on icon at bounding box center [1276, 395] width 48 height 40
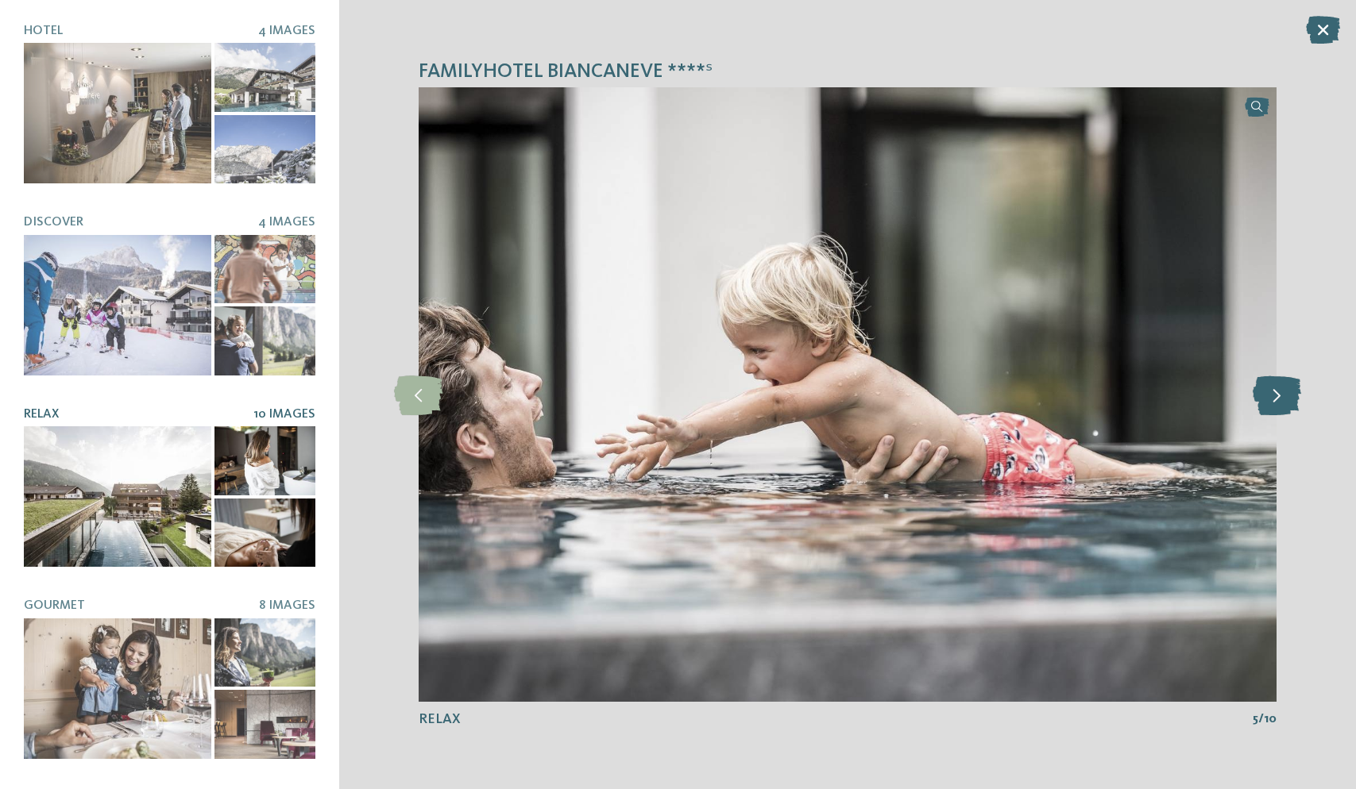
click at [1281, 392] on icon at bounding box center [1276, 395] width 48 height 40
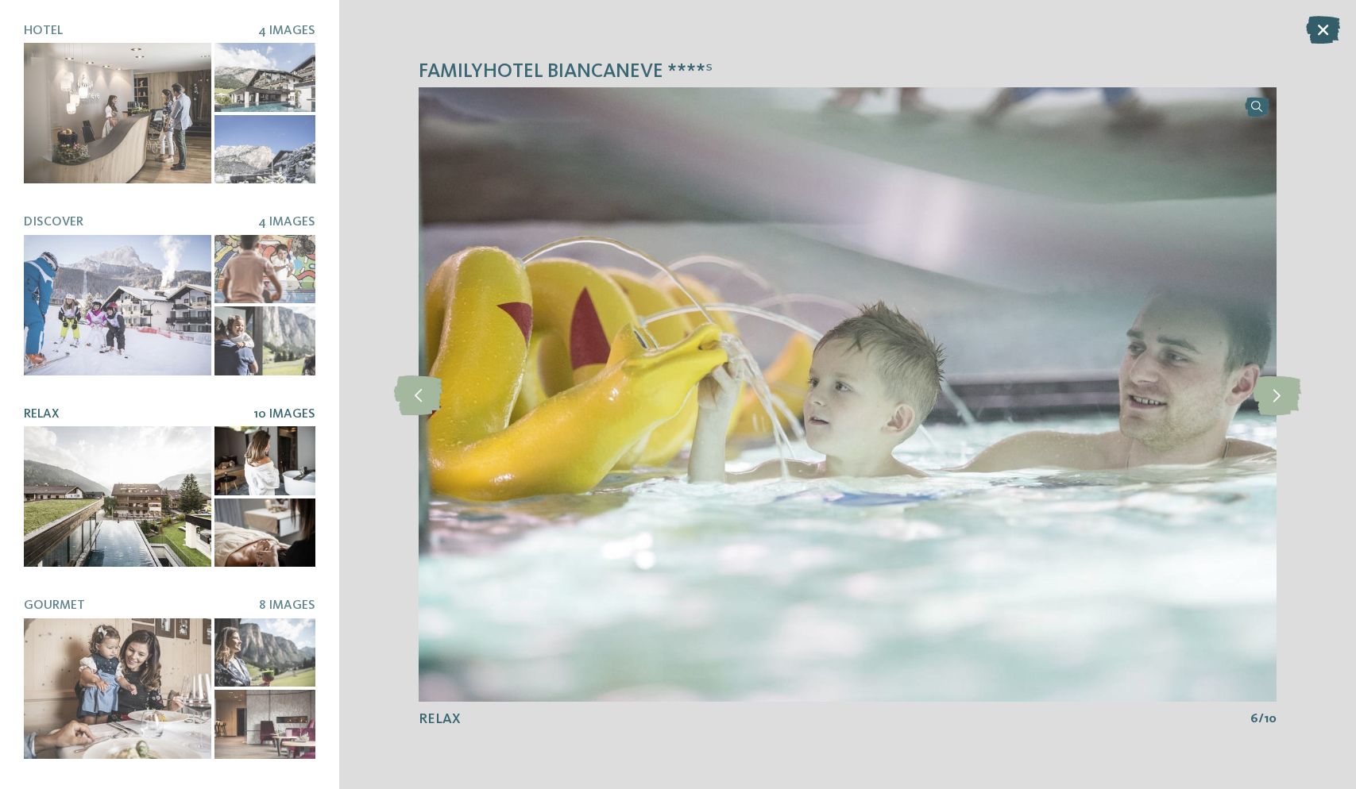
click at [1330, 33] on icon at bounding box center [1323, 30] width 34 height 28
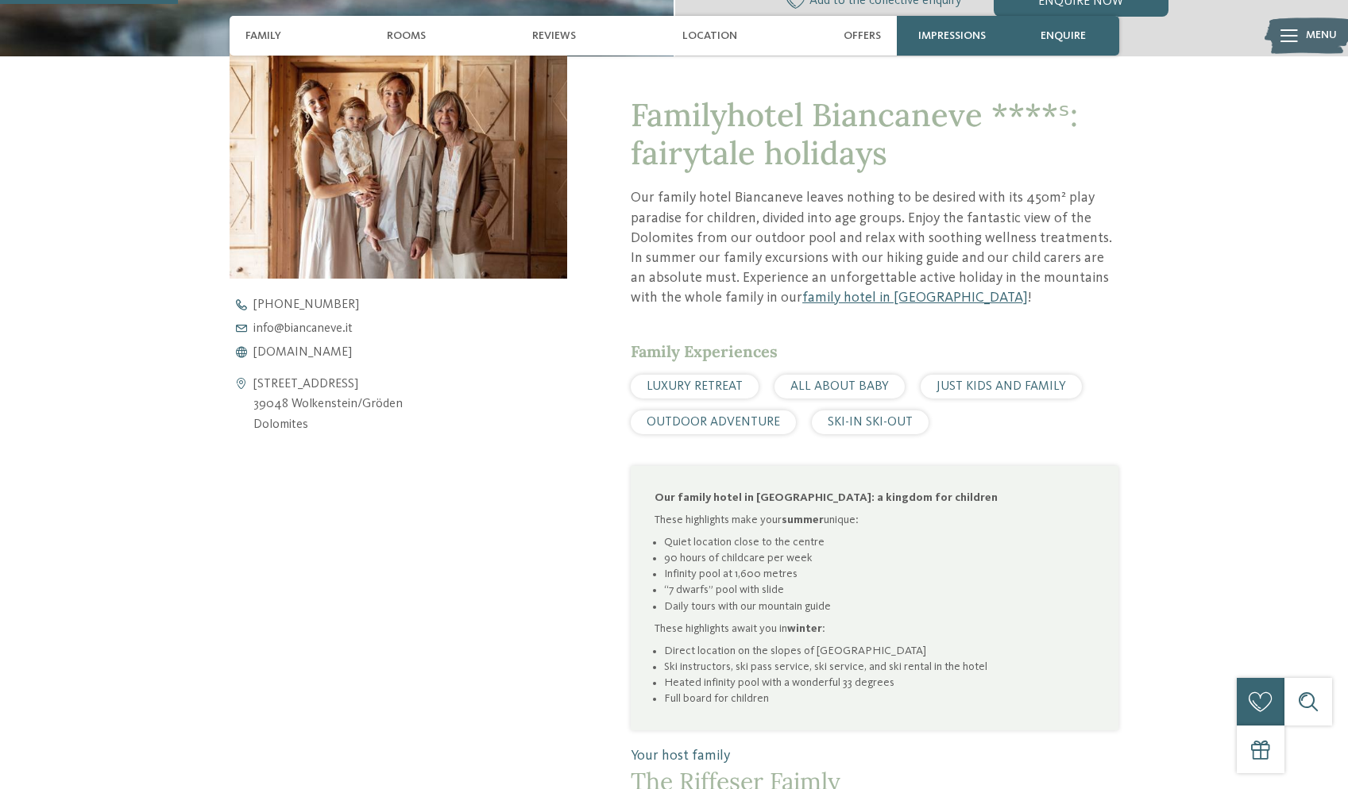
scroll to position [567, 0]
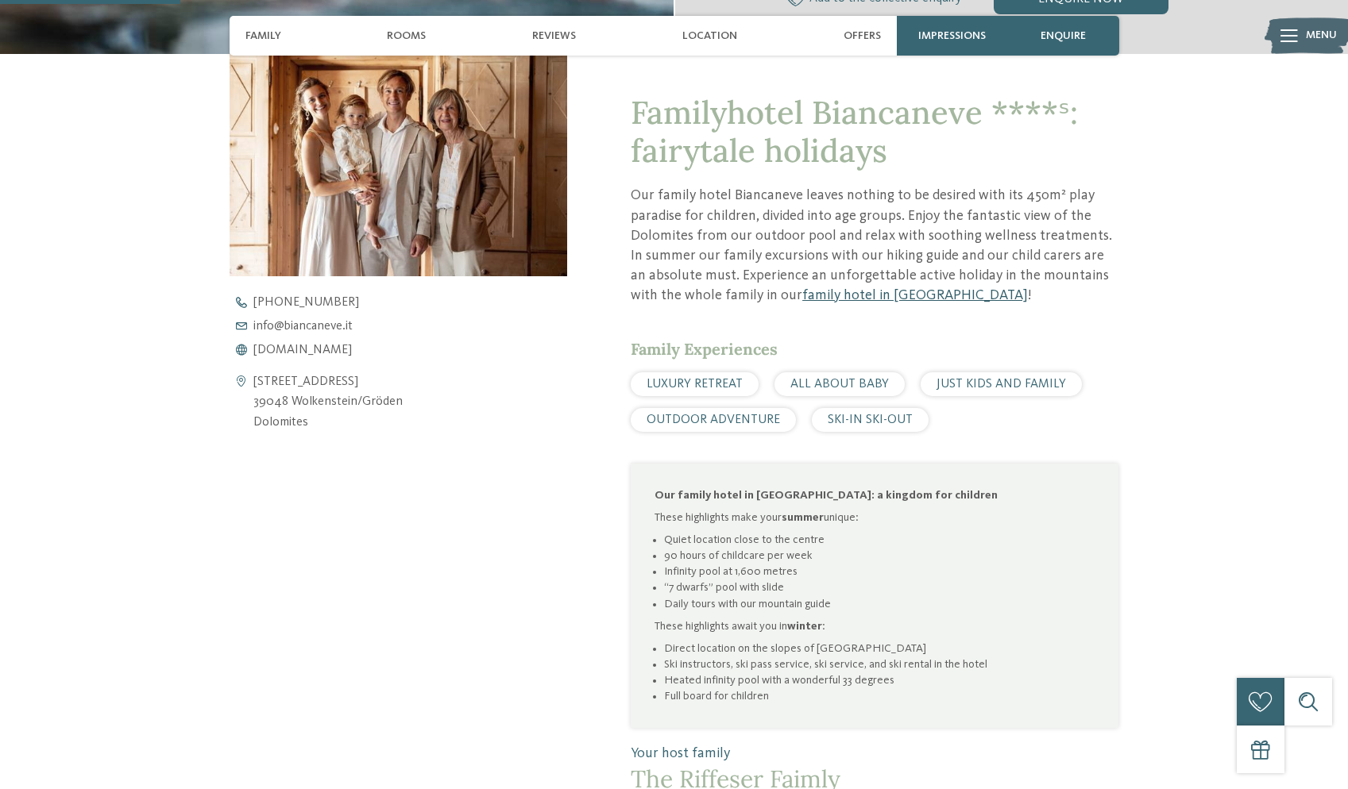
click at [842, 291] on link "family hotel in [GEOGRAPHIC_DATA]" at bounding box center [915, 295] width 226 height 14
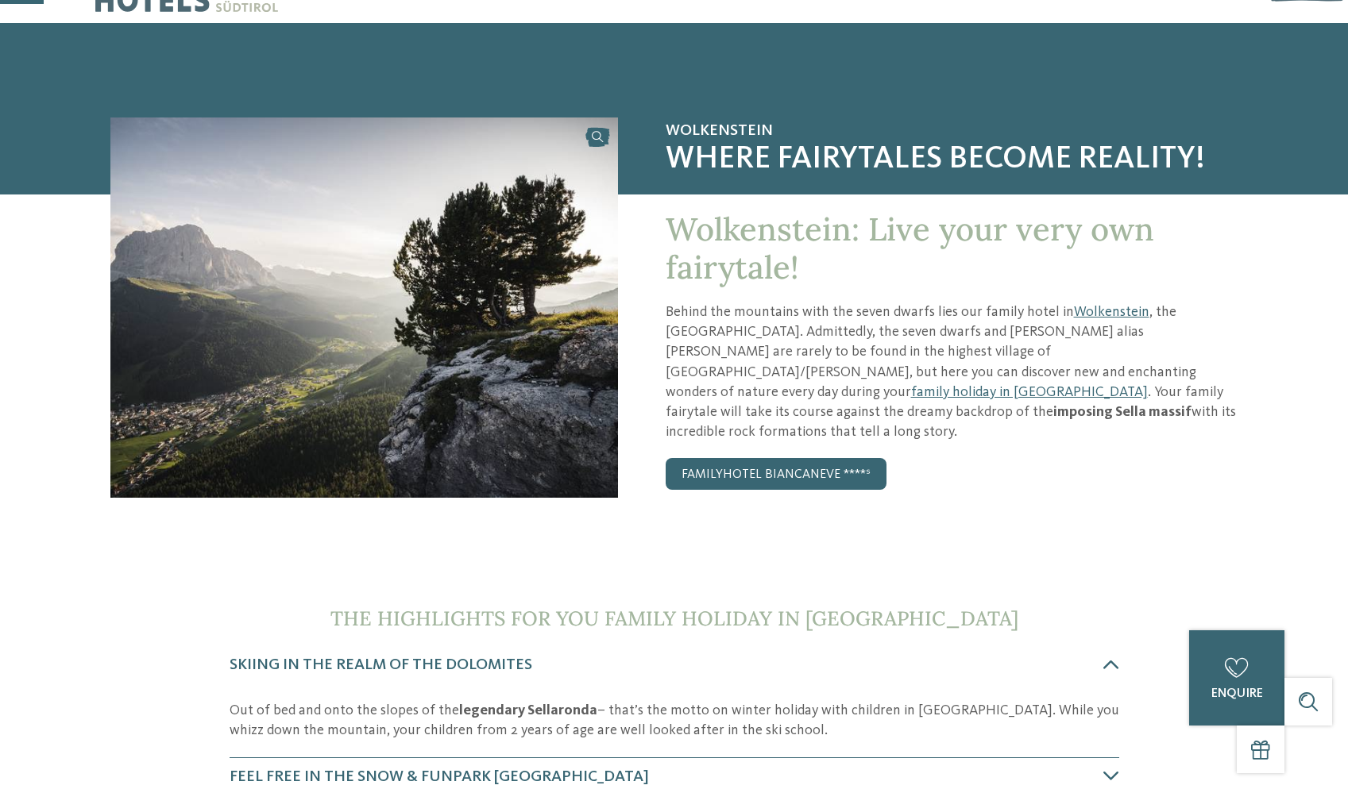
scroll to position [63, 0]
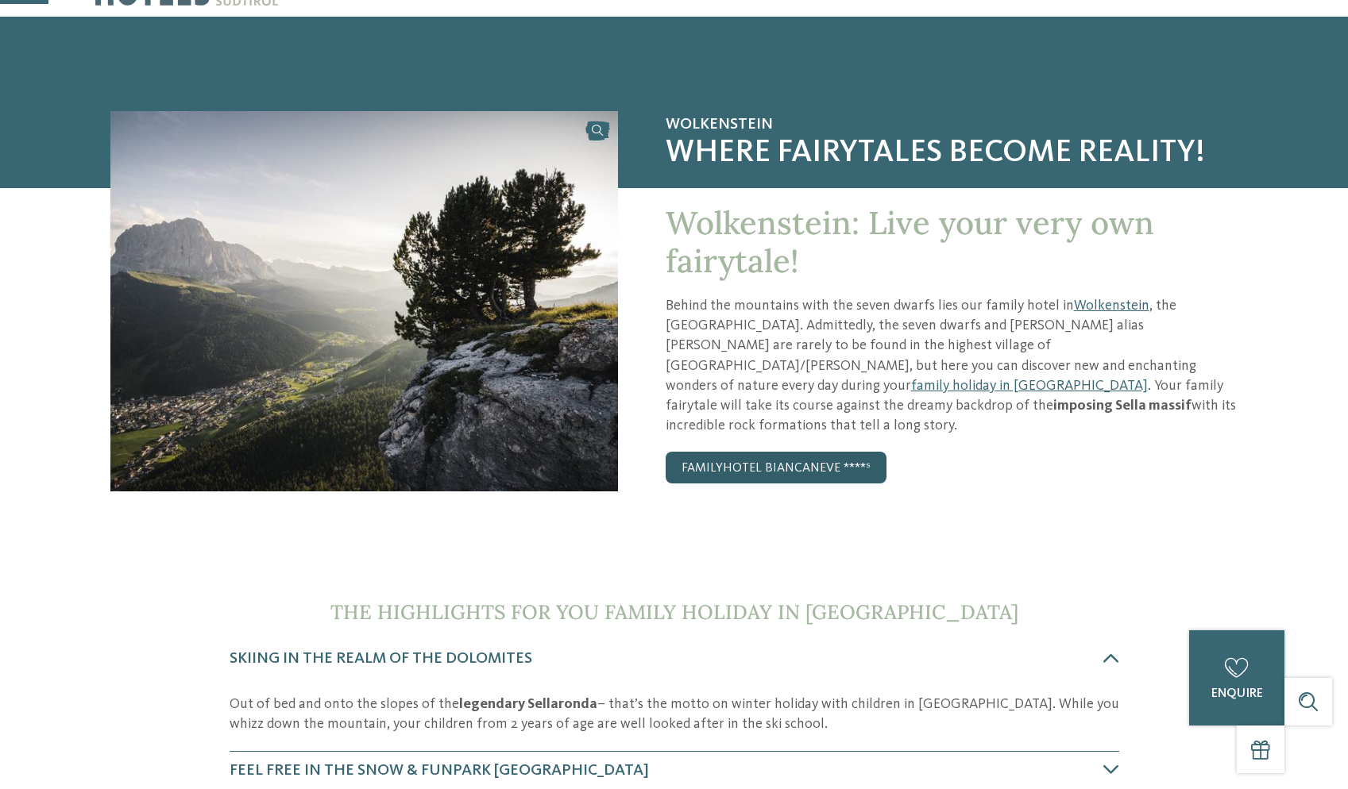
click at [840, 452] on link "Familyhotel Biancaneve ****ˢ" at bounding box center [775, 468] width 221 height 32
